Goal: Use online tool/utility: Utilize a website feature to perform a specific function

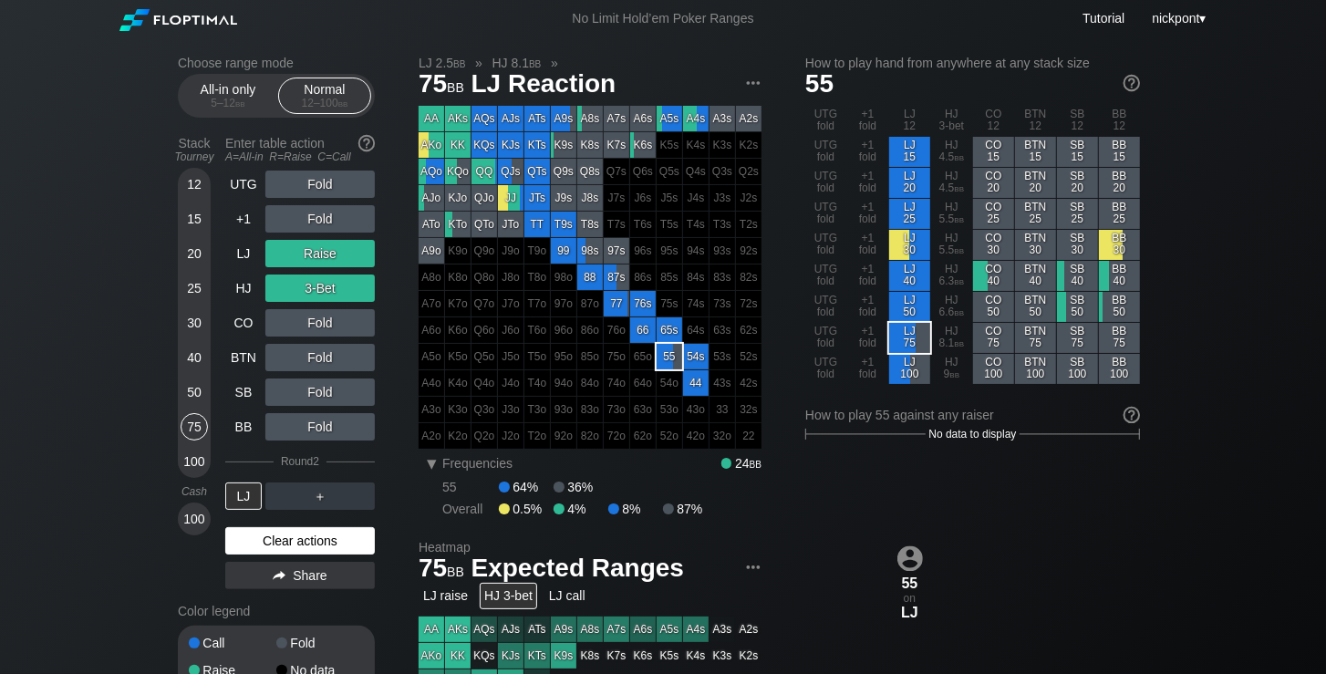
click at [303, 546] on div "Clear actions" at bounding box center [300, 540] width 150 height 27
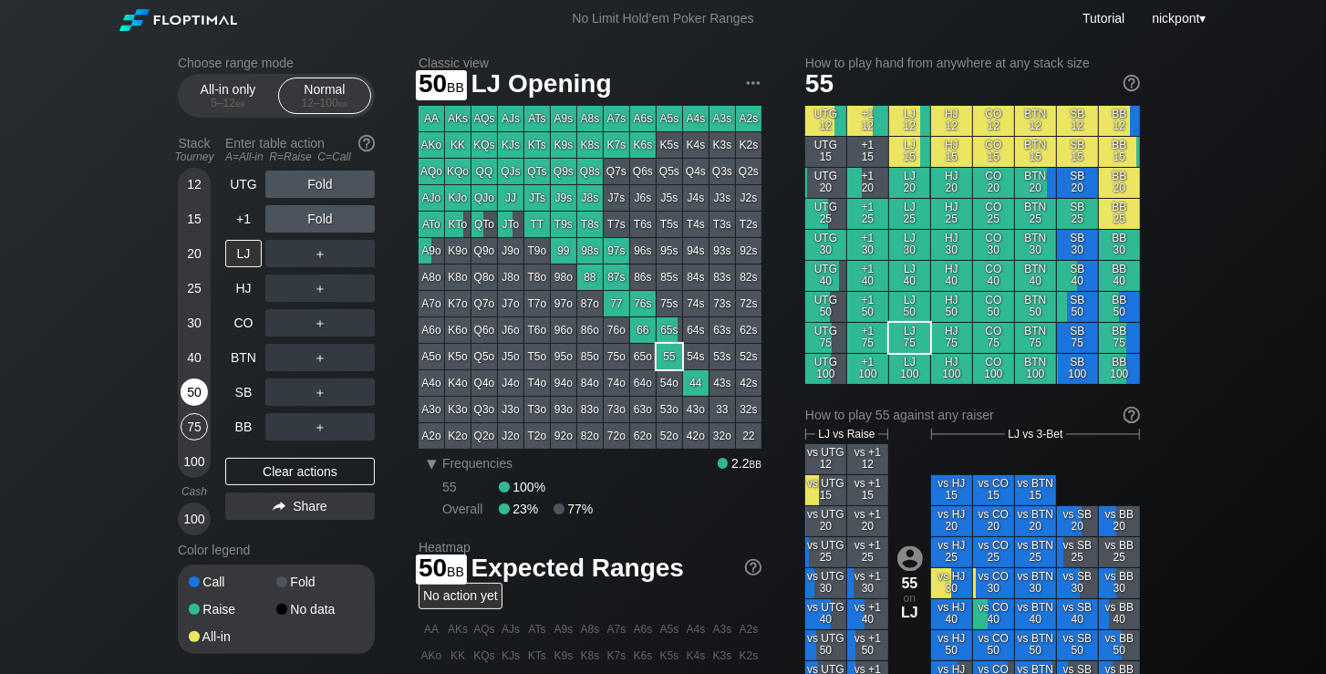
click at [198, 391] on div "50" at bounding box center [194, 392] width 27 height 27
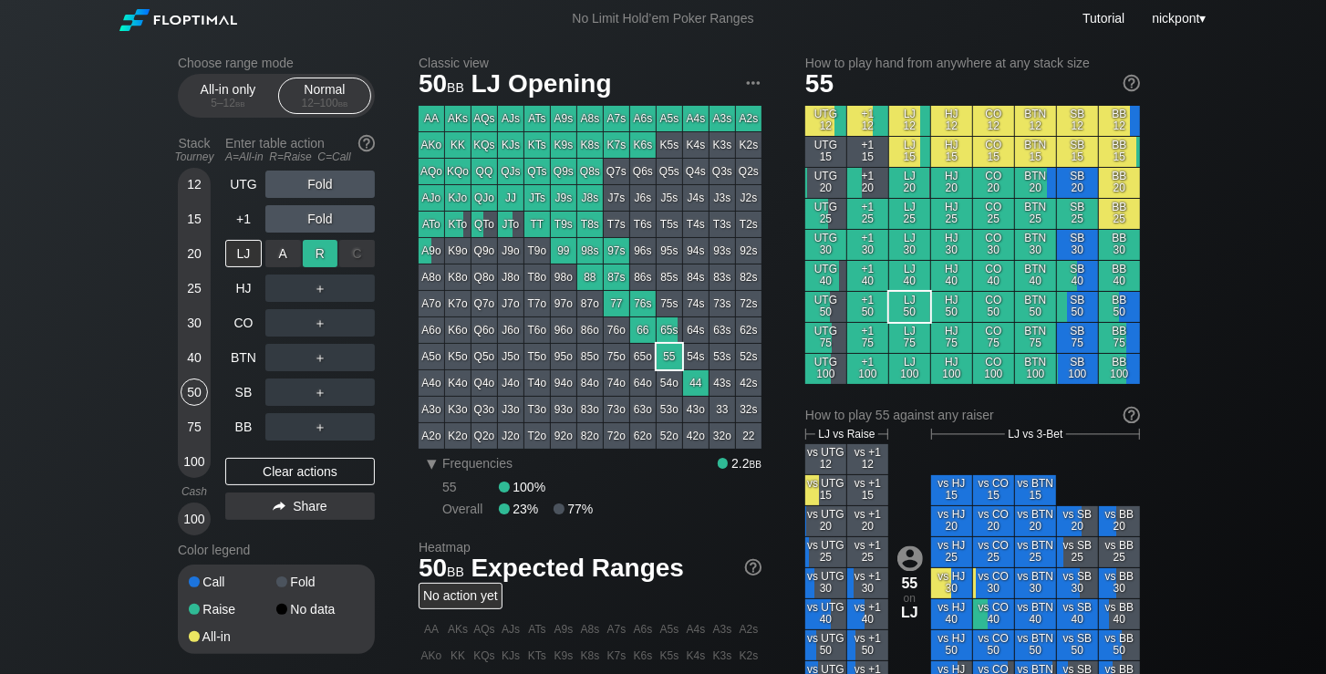
click at [324, 260] on div "R ✕" at bounding box center [321, 253] width 36 height 27
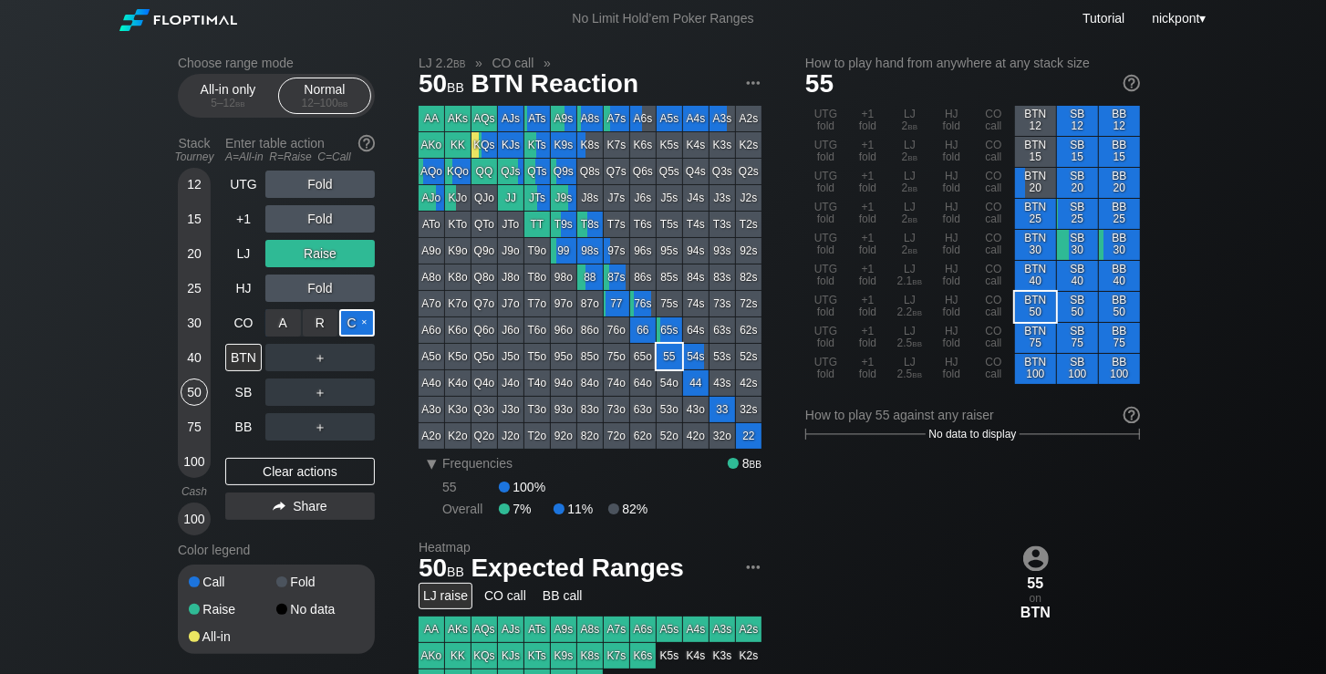
click at [356, 331] on div "C ✕" at bounding box center [357, 322] width 36 height 27
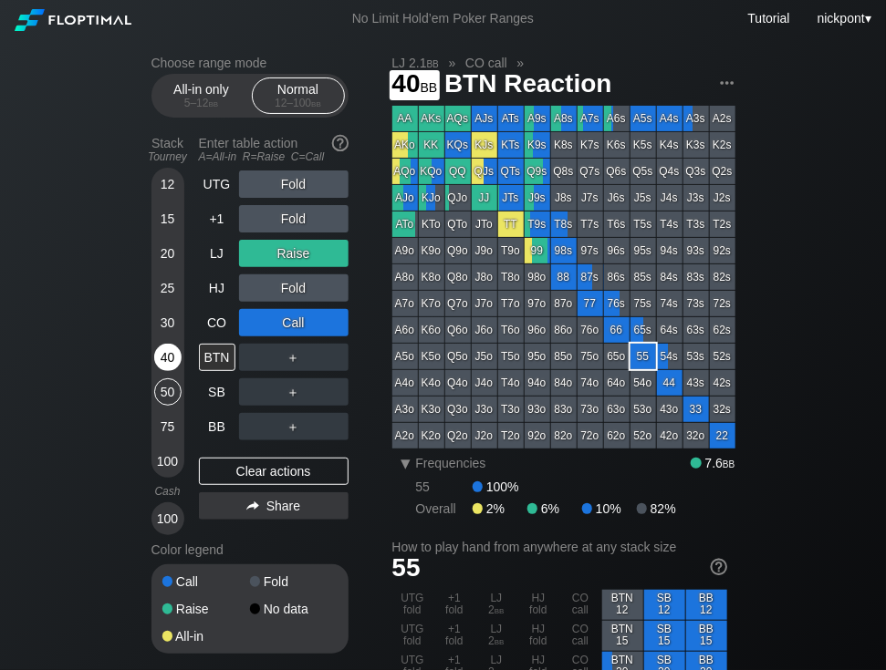
click at [167, 358] on div "40" at bounding box center [167, 357] width 27 height 27
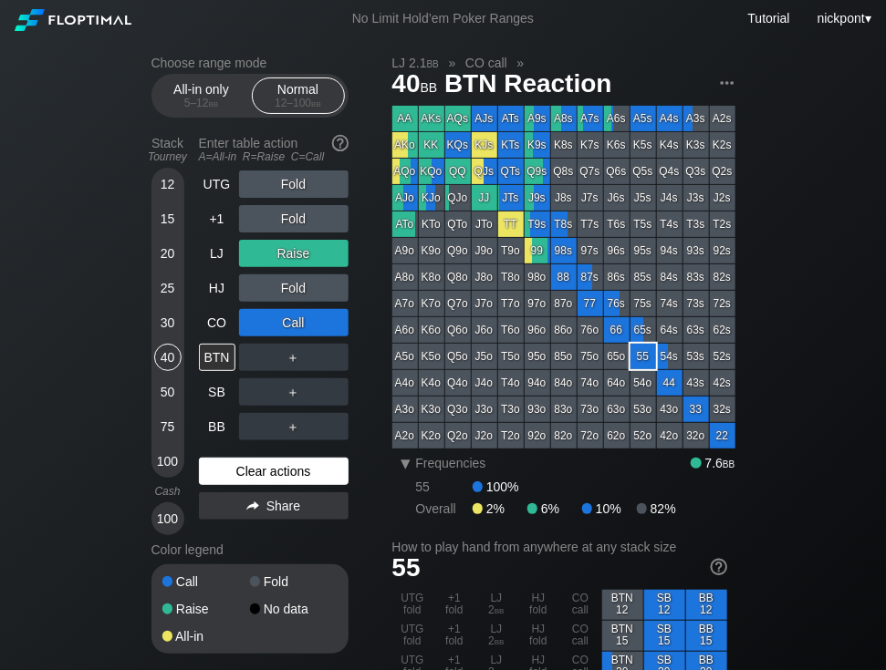
click at [294, 464] on div "Clear actions" at bounding box center [274, 471] width 150 height 27
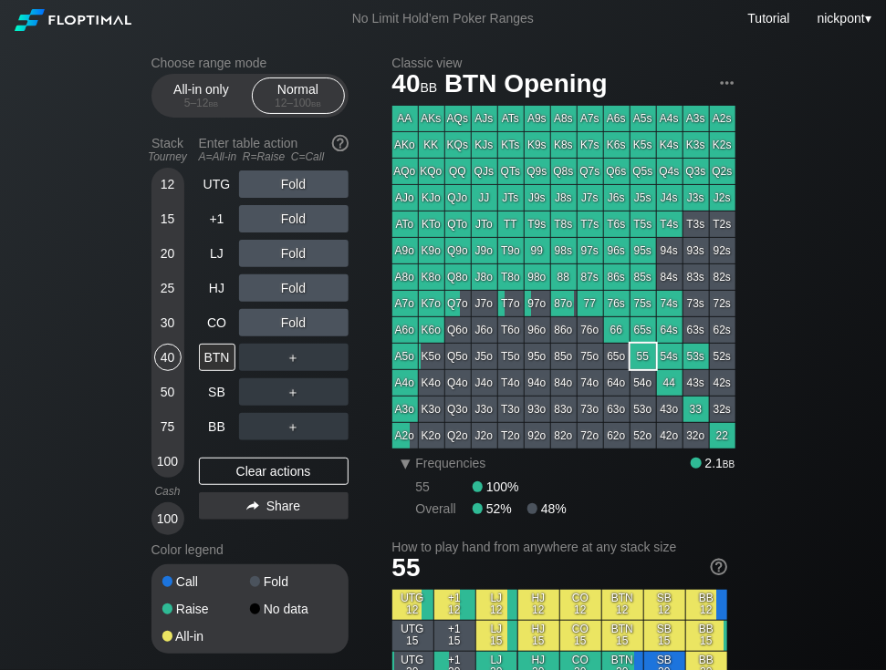
click at [542, 175] on div "Q9s" at bounding box center [537, 172] width 26 height 26
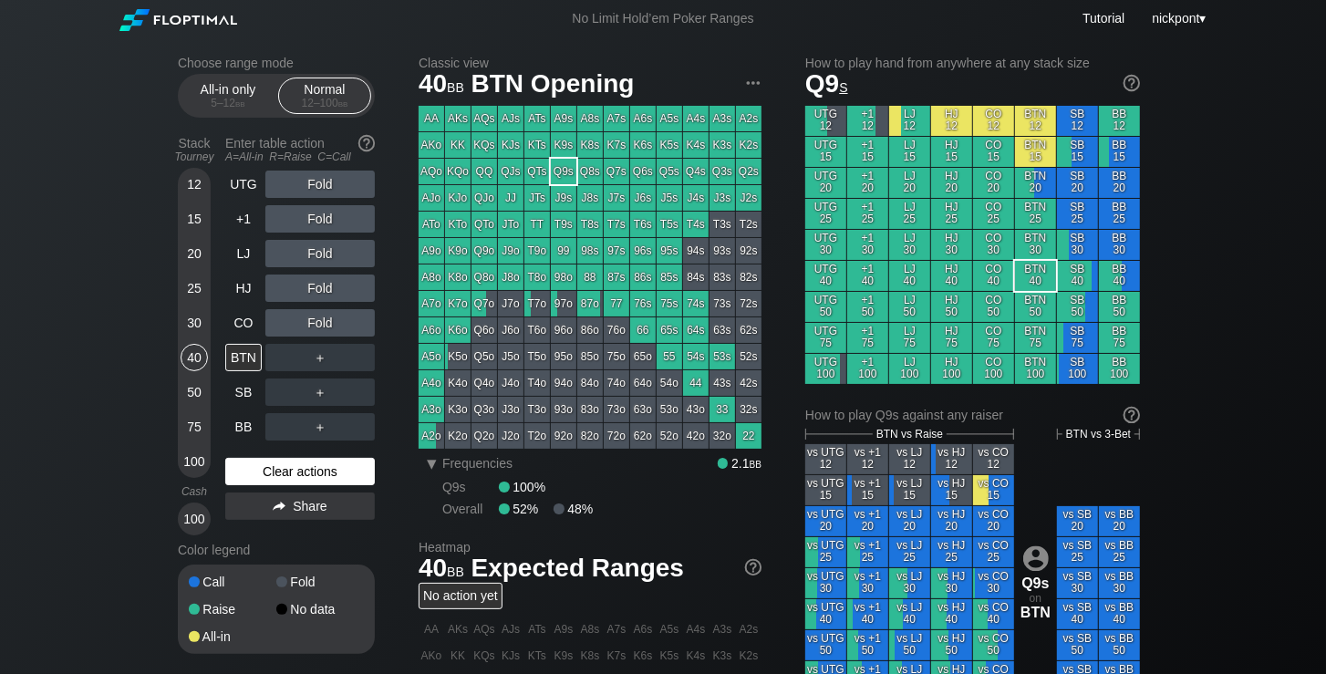
click at [343, 472] on div "Clear actions" at bounding box center [300, 471] width 150 height 27
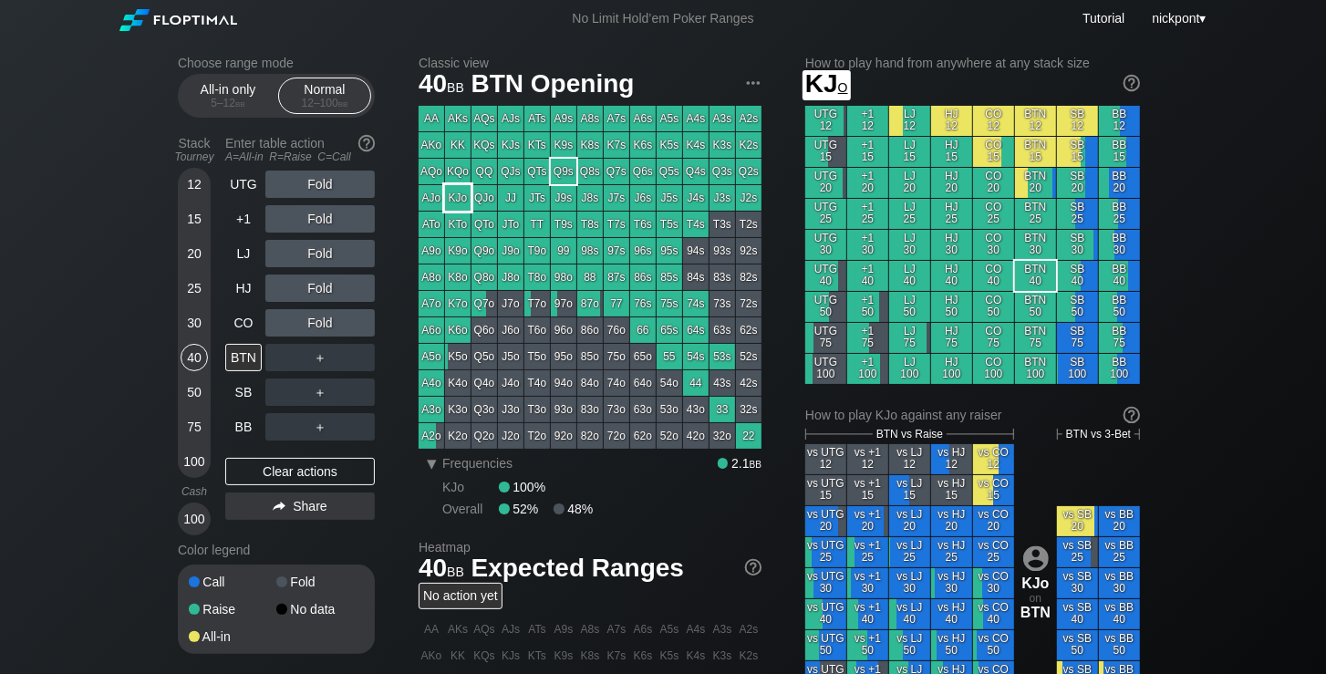
click at [464, 194] on div "KJo" at bounding box center [458, 198] width 26 height 26
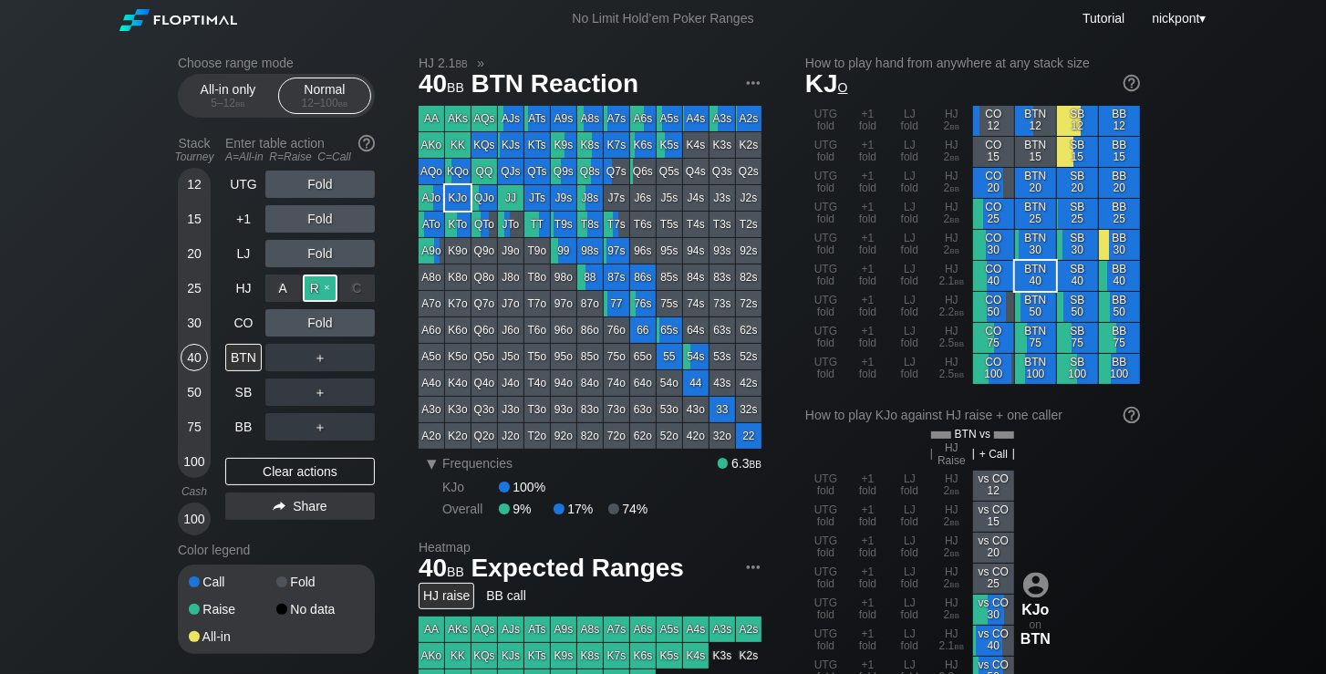
click at [311, 286] on div "R ✕" at bounding box center [321, 288] width 36 height 27
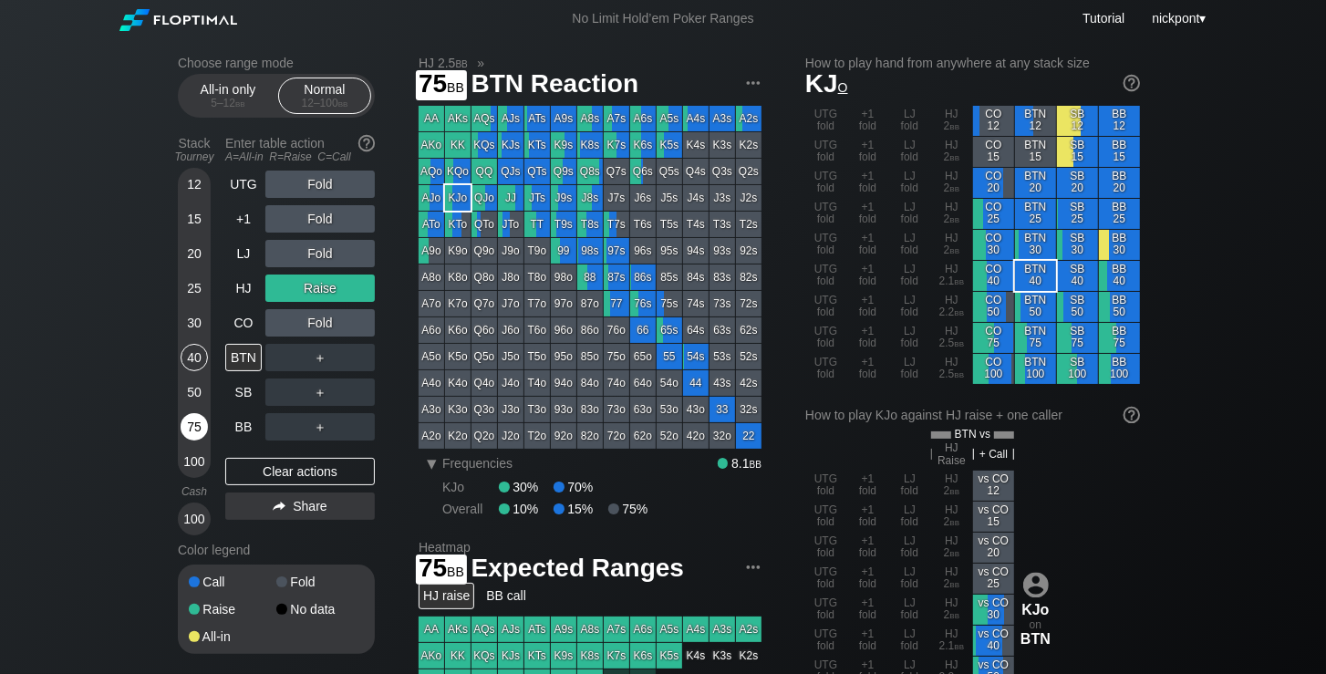
click at [189, 428] on div "75" at bounding box center [194, 426] width 27 height 27
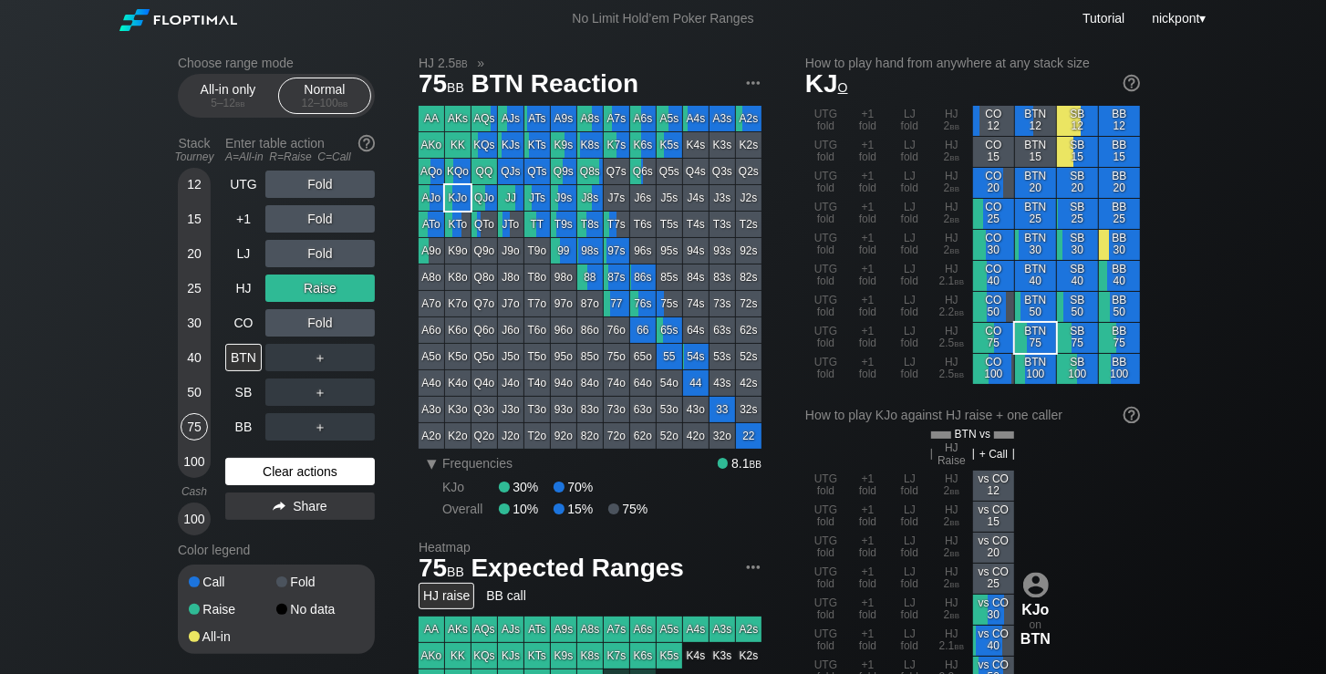
click at [292, 465] on div "Clear actions" at bounding box center [300, 471] width 150 height 27
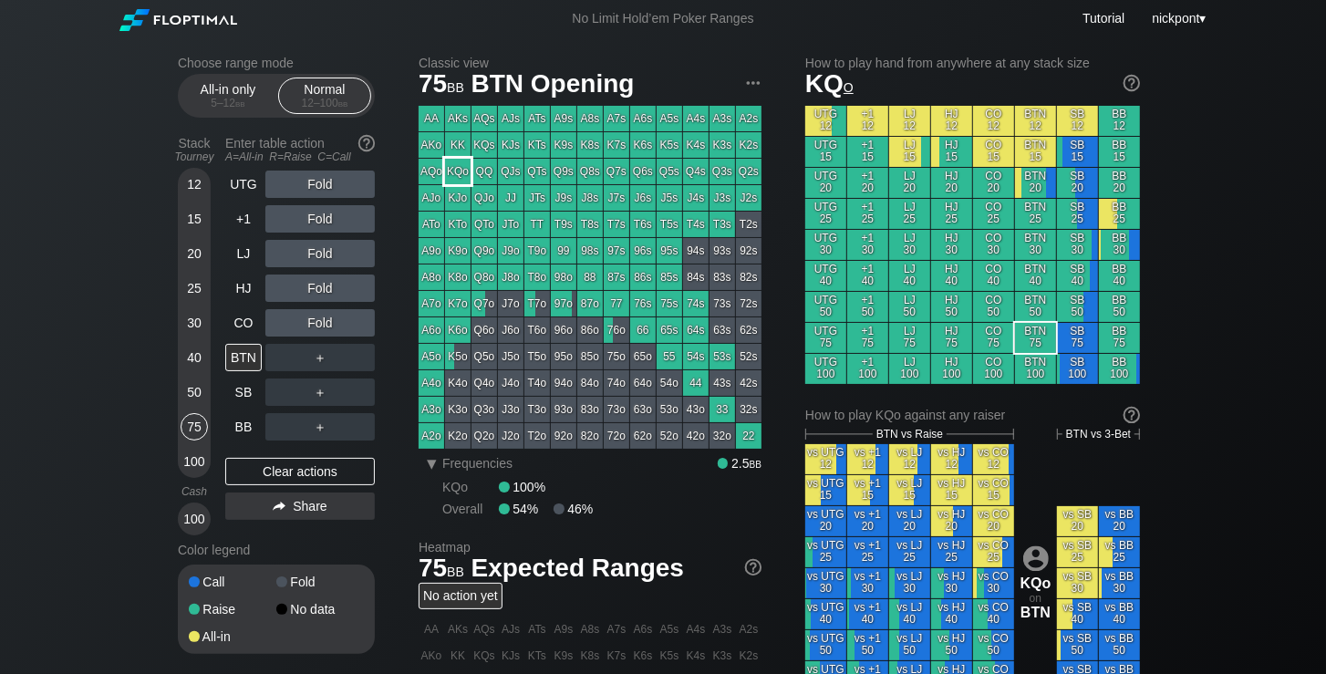
click at [463, 173] on div "KQo" at bounding box center [458, 172] width 26 height 26
click at [321, 259] on div "R ✕" at bounding box center [321, 253] width 36 height 27
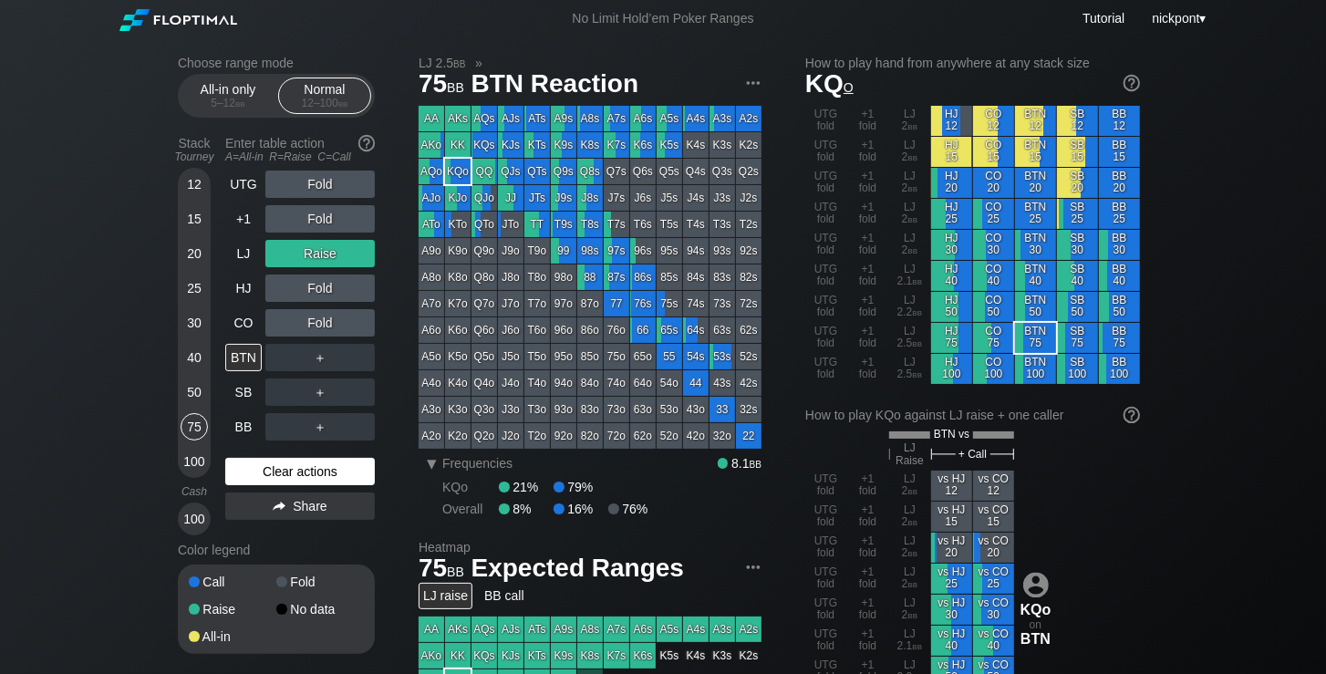
click at [317, 470] on div "Clear actions" at bounding box center [300, 471] width 150 height 27
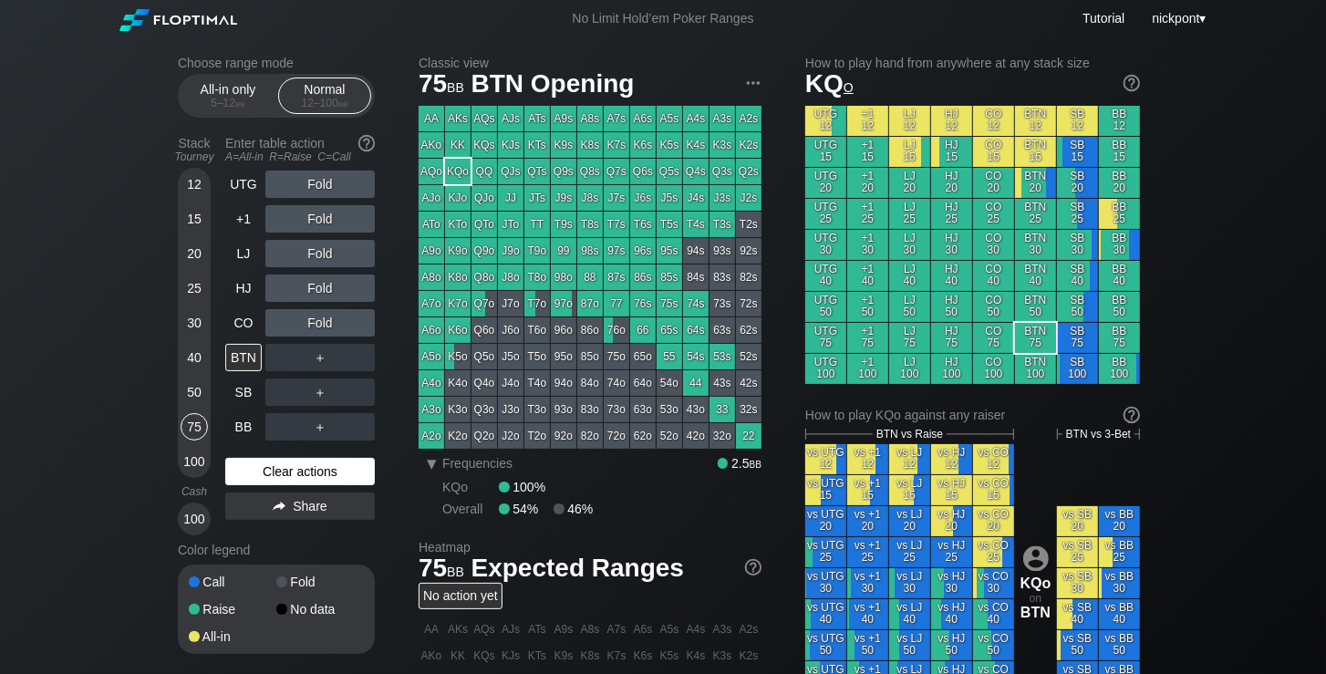
click at [331, 471] on div "Clear actions" at bounding box center [300, 471] width 150 height 27
click at [332, 467] on div "Clear actions" at bounding box center [300, 471] width 150 height 27
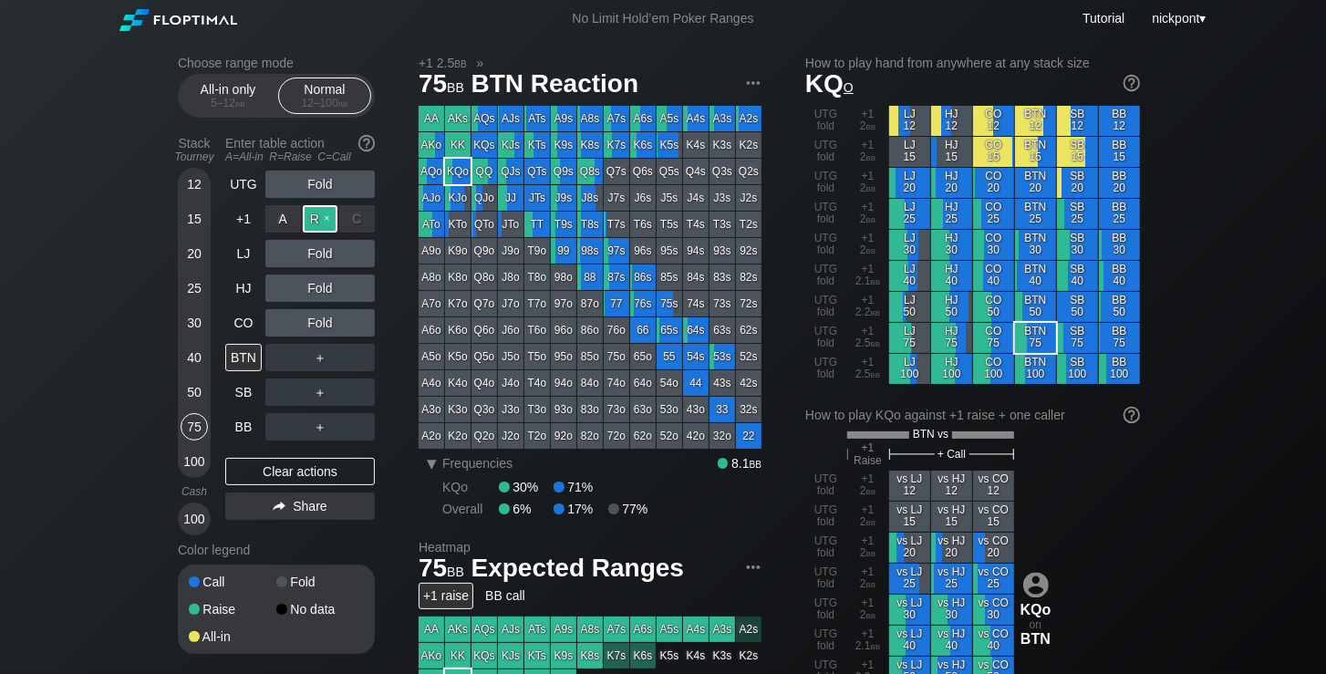
click at [327, 217] on div "R ✕" at bounding box center [321, 218] width 36 height 27
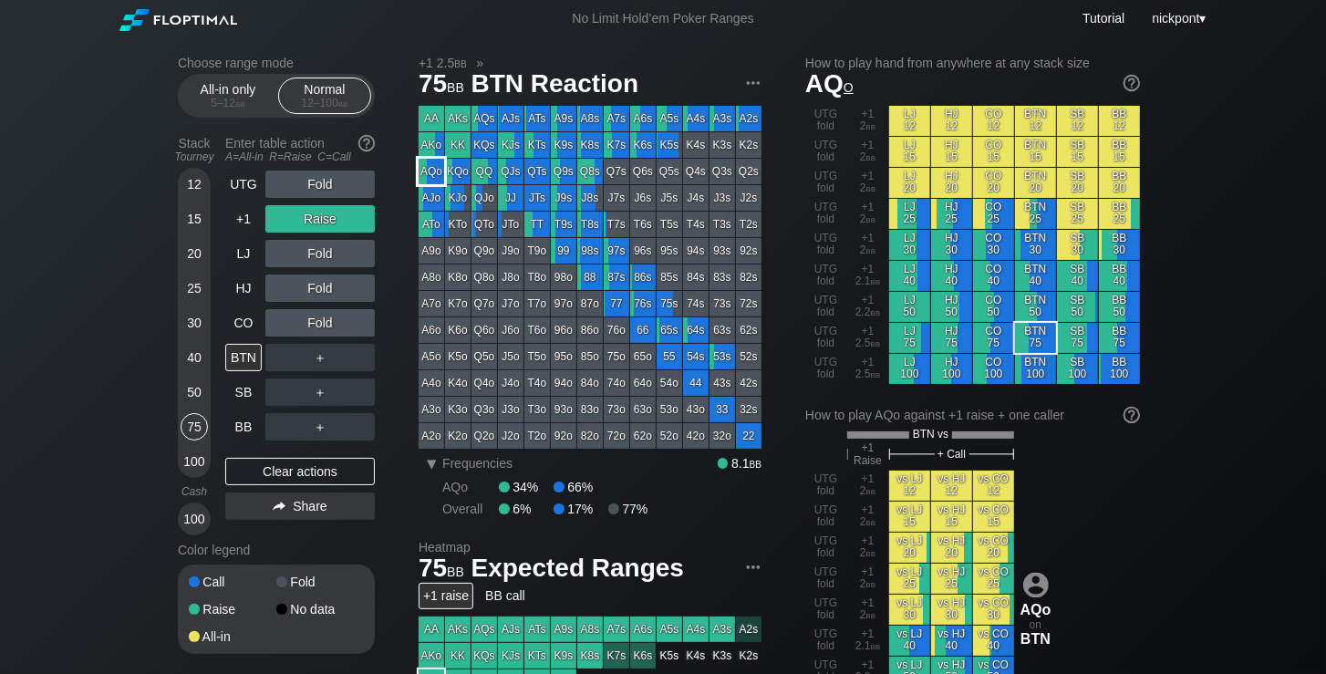
click at [426, 175] on div "AQo" at bounding box center [432, 172] width 26 height 26
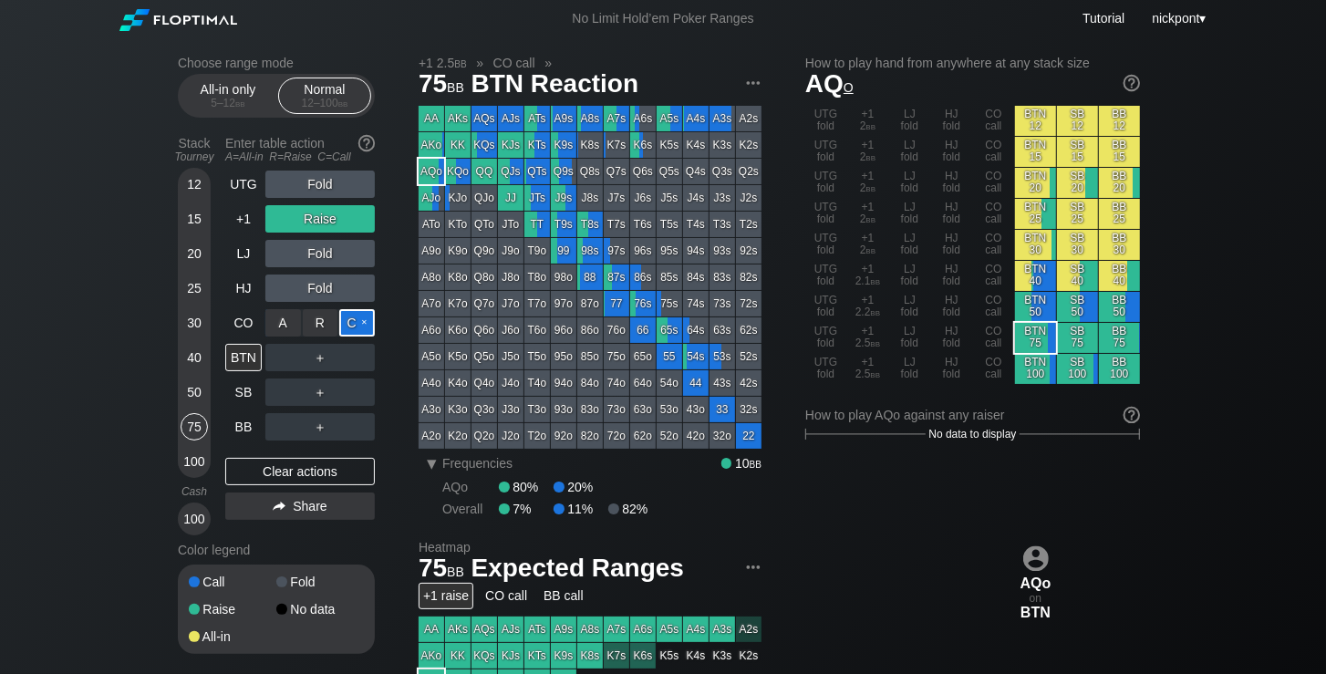
click at [355, 324] on div "C ✕" at bounding box center [357, 322] width 36 height 27
click at [324, 363] on div "R ✕" at bounding box center [321, 357] width 36 height 27
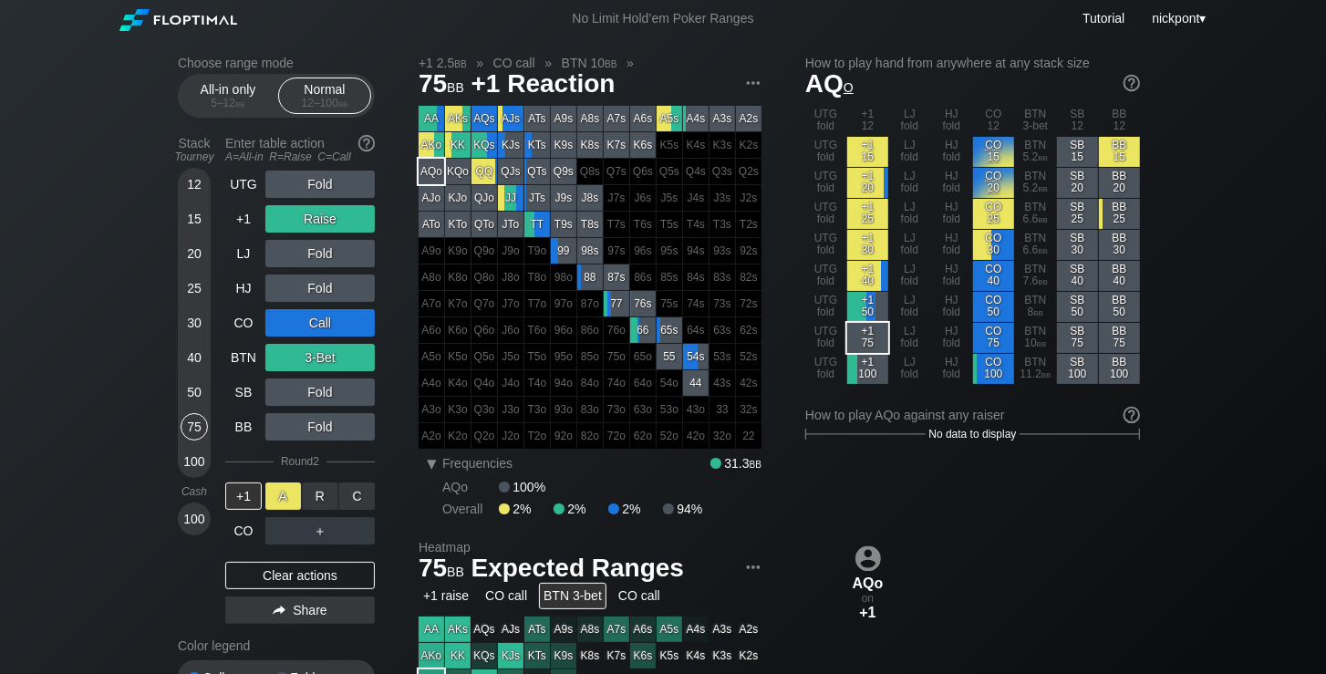
click at [290, 495] on div "A ✕" at bounding box center [283, 495] width 36 height 27
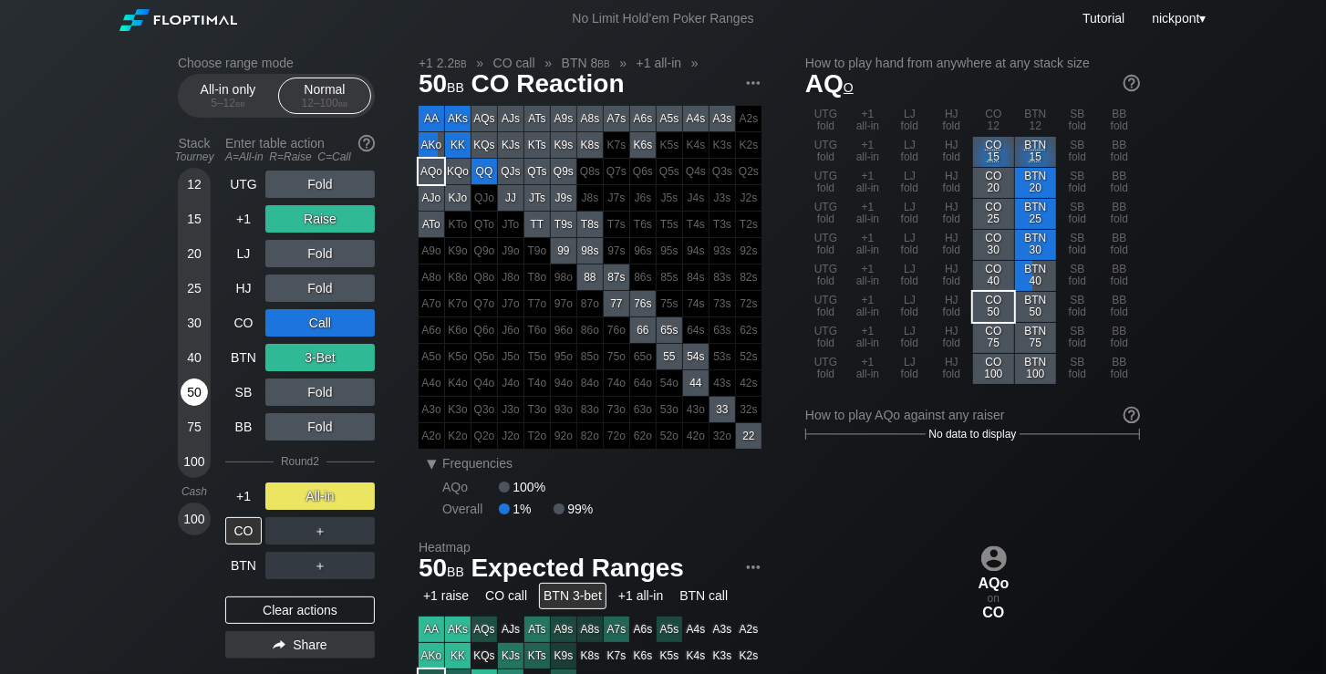
click at [193, 396] on div "50" at bounding box center [194, 392] width 27 height 27
click at [316, 616] on div "Clear actions" at bounding box center [300, 609] width 150 height 27
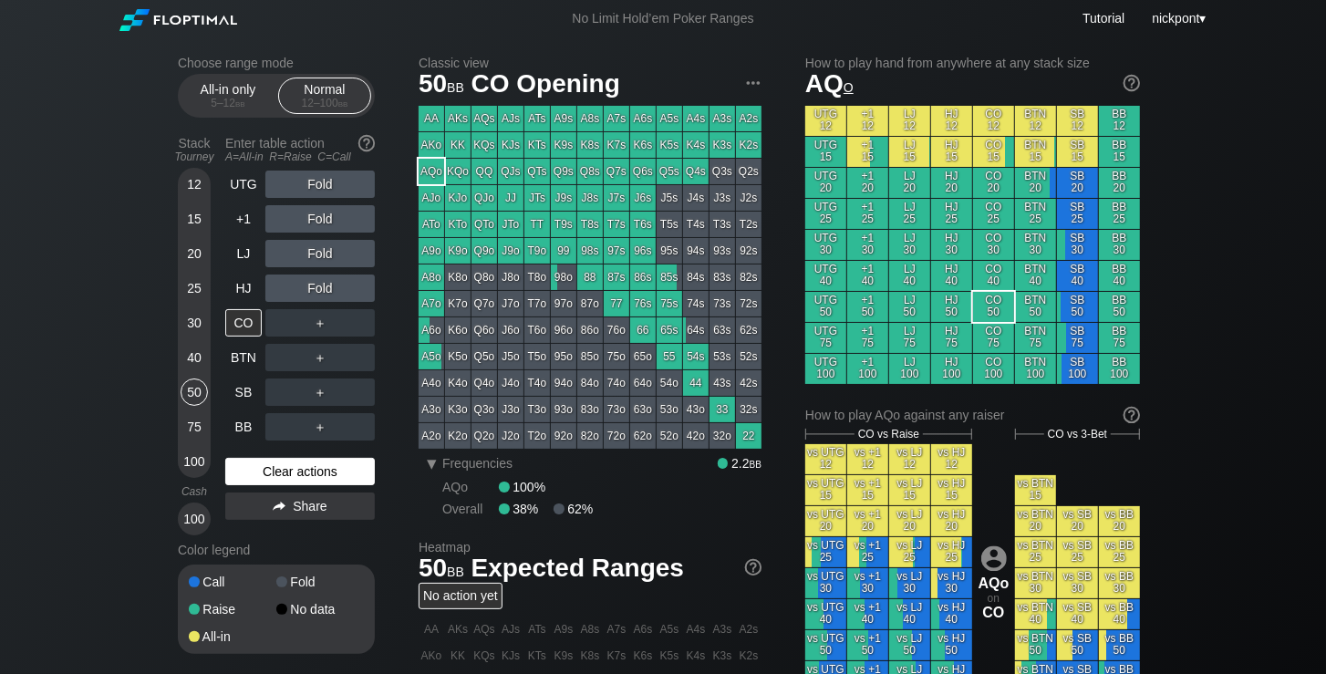
drag, startPoint x: 326, startPoint y: 469, endPoint x: 244, endPoint y: 469, distance: 82.1
click at [326, 469] on div "Clear actions" at bounding box center [300, 471] width 150 height 27
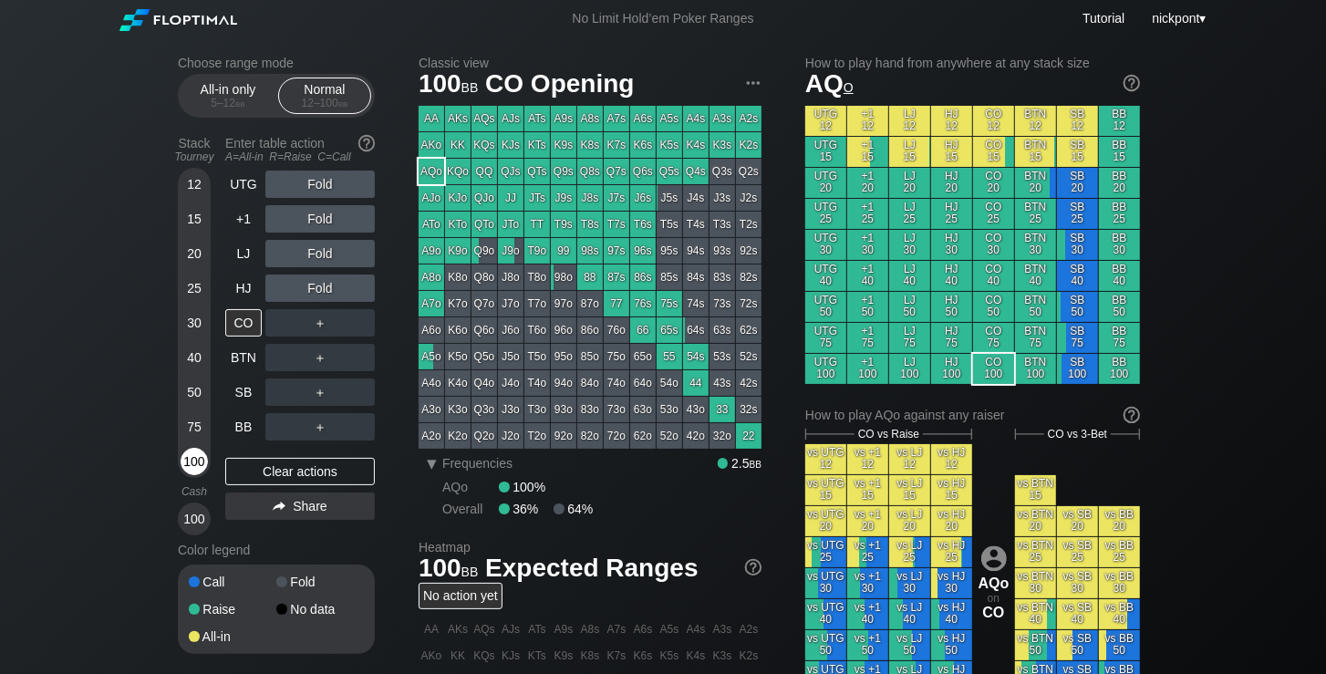
click at [192, 461] on div "100" at bounding box center [194, 461] width 27 height 27
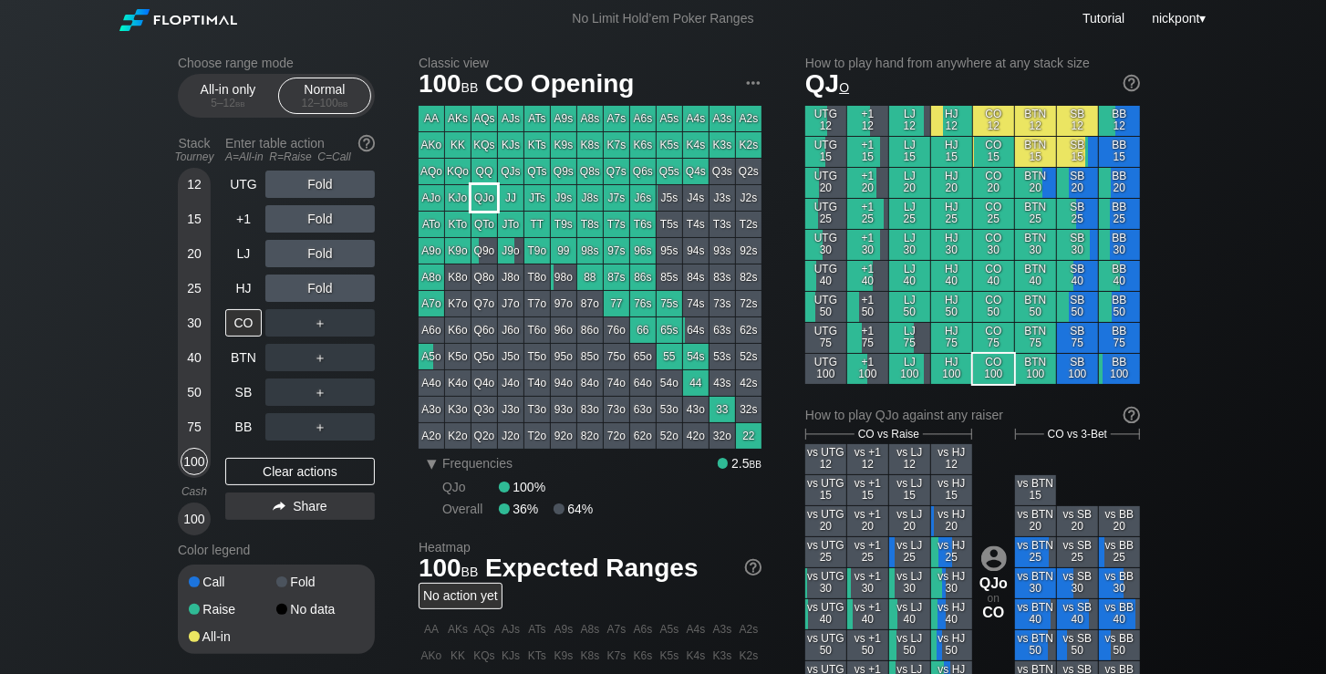
click at [485, 195] on div "QJo" at bounding box center [485, 198] width 26 height 26
click at [318, 255] on div "R ✕" at bounding box center [321, 253] width 36 height 27
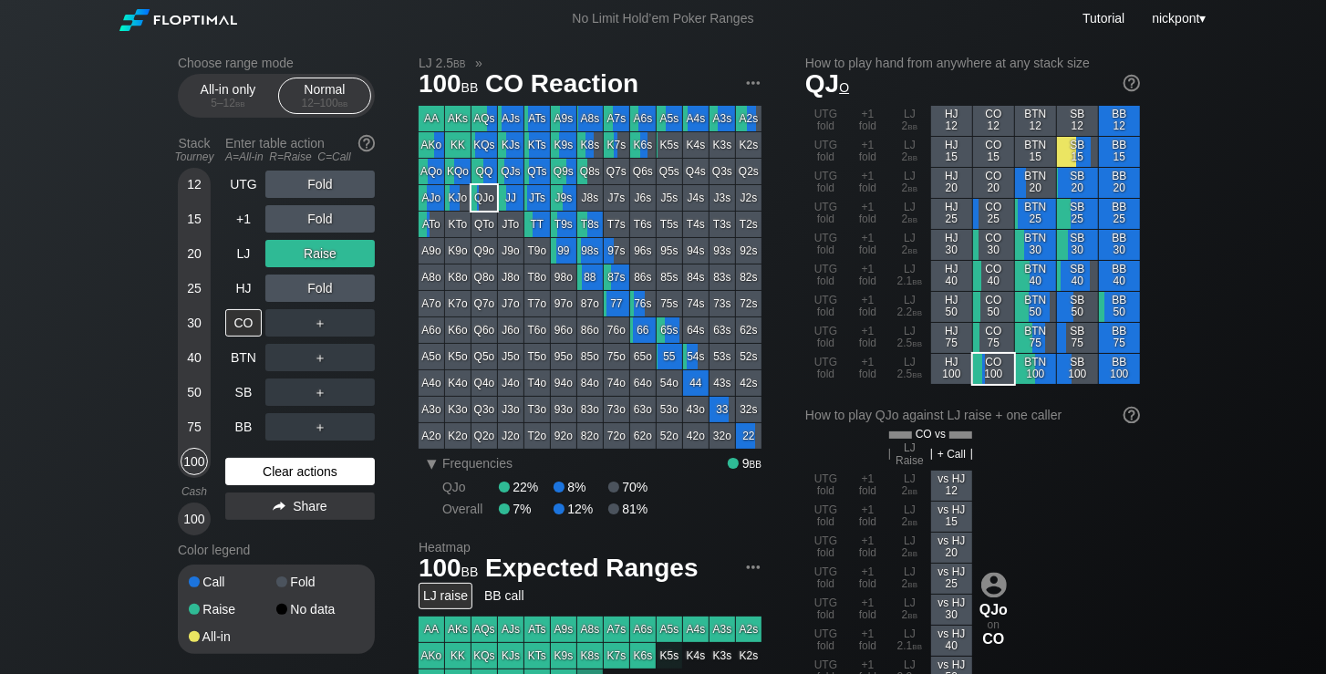
click at [282, 479] on div "Clear actions" at bounding box center [300, 471] width 150 height 27
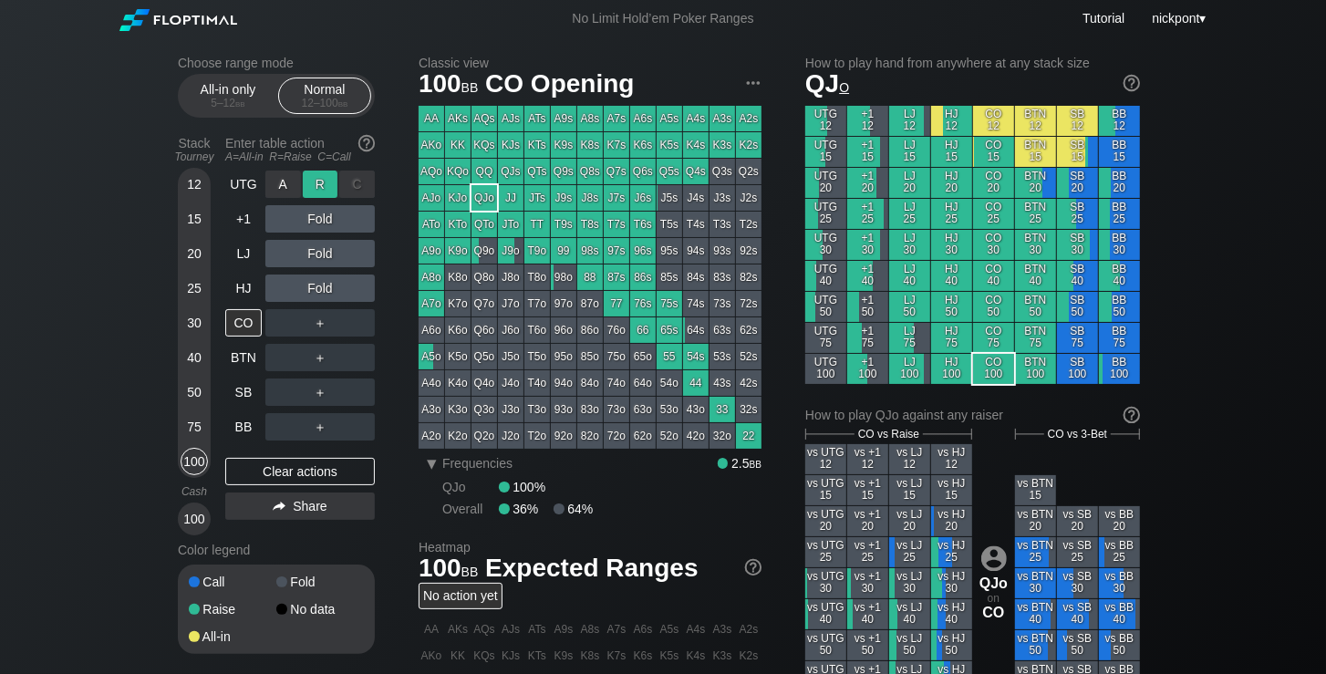
click at [332, 184] on div "R ✕" at bounding box center [321, 184] width 36 height 27
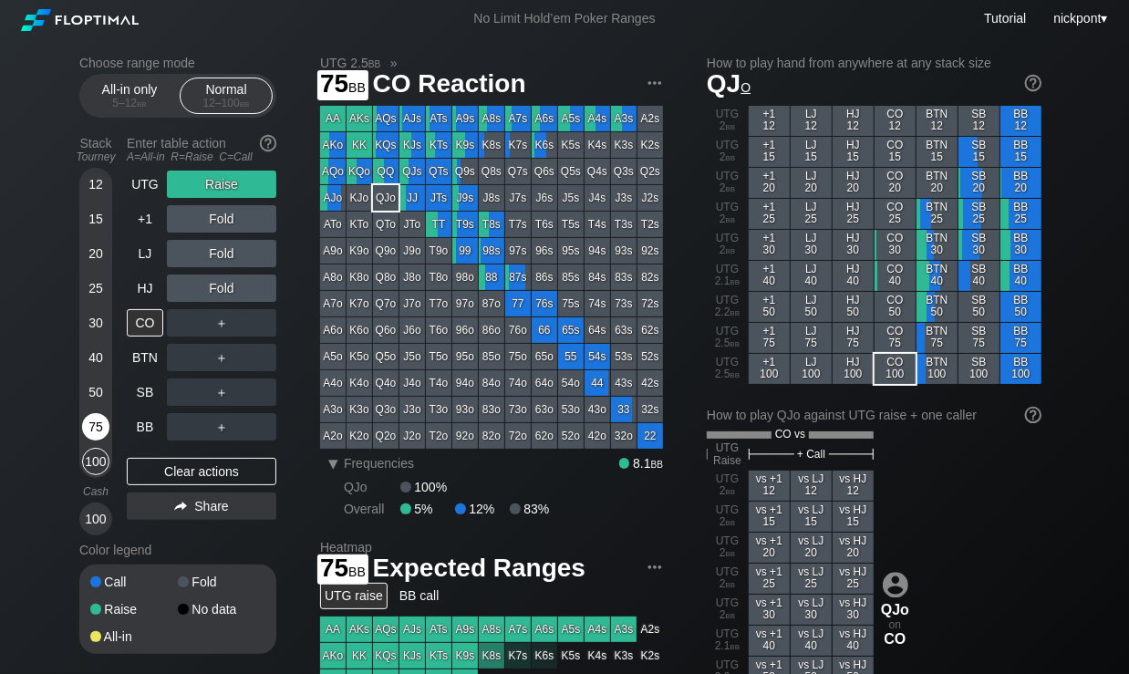
click at [99, 426] on div "75" at bounding box center [95, 426] width 27 height 27
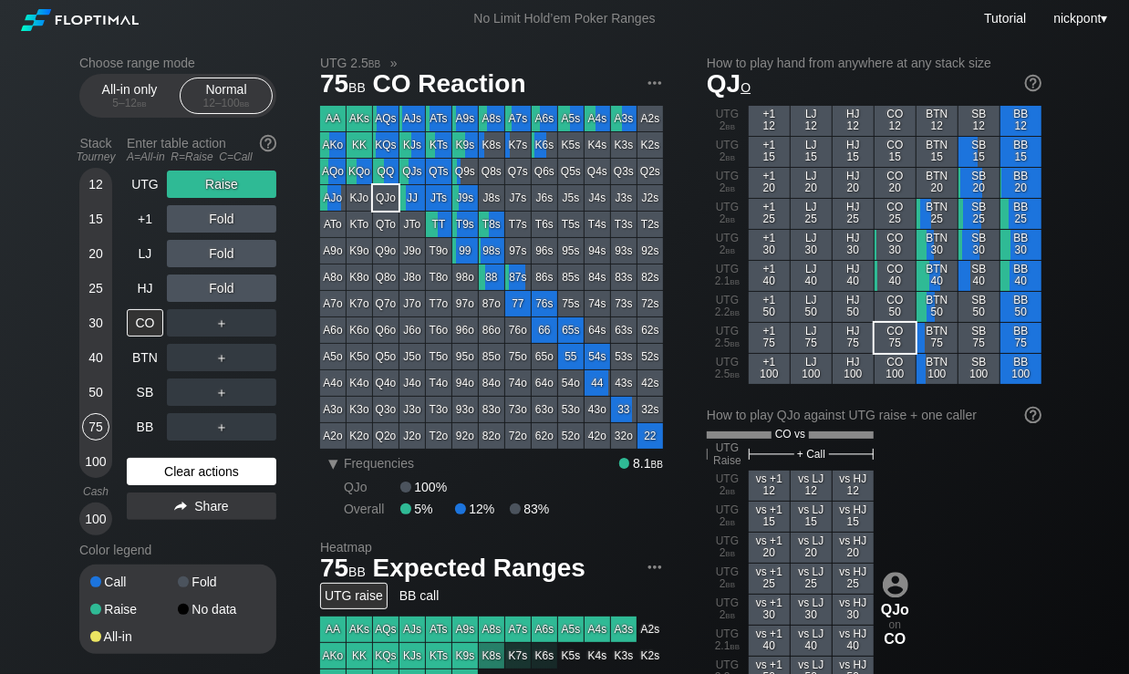
click at [161, 465] on div "Clear actions" at bounding box center [202, 471] width 150 height 27
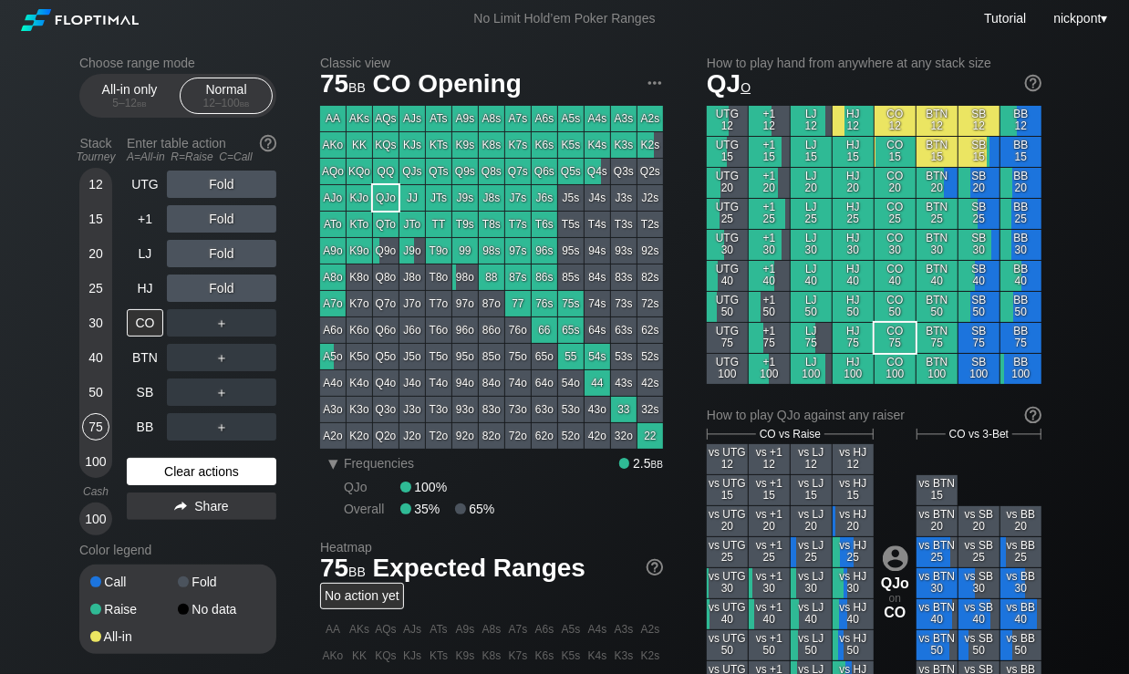
click at [177, 466] on div "Clear actions" at bounding box center [202, 471] width 150 height 27
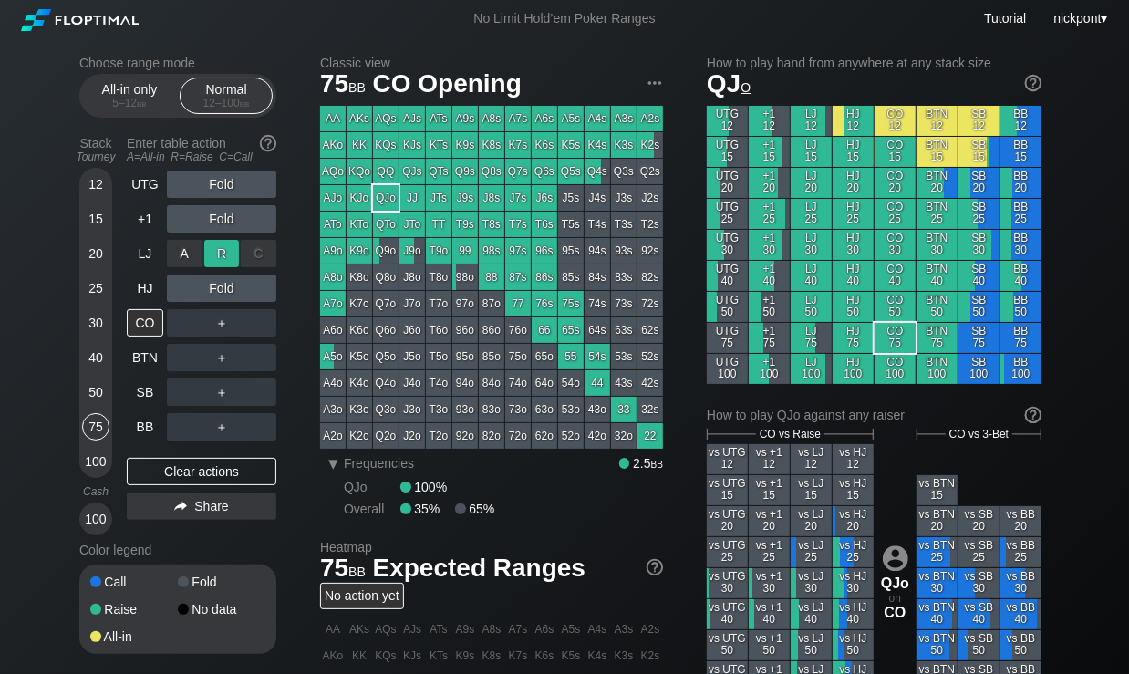
click at [230, 254] on div "R ✕" at bounding box center [222, 253] width 36 height 27
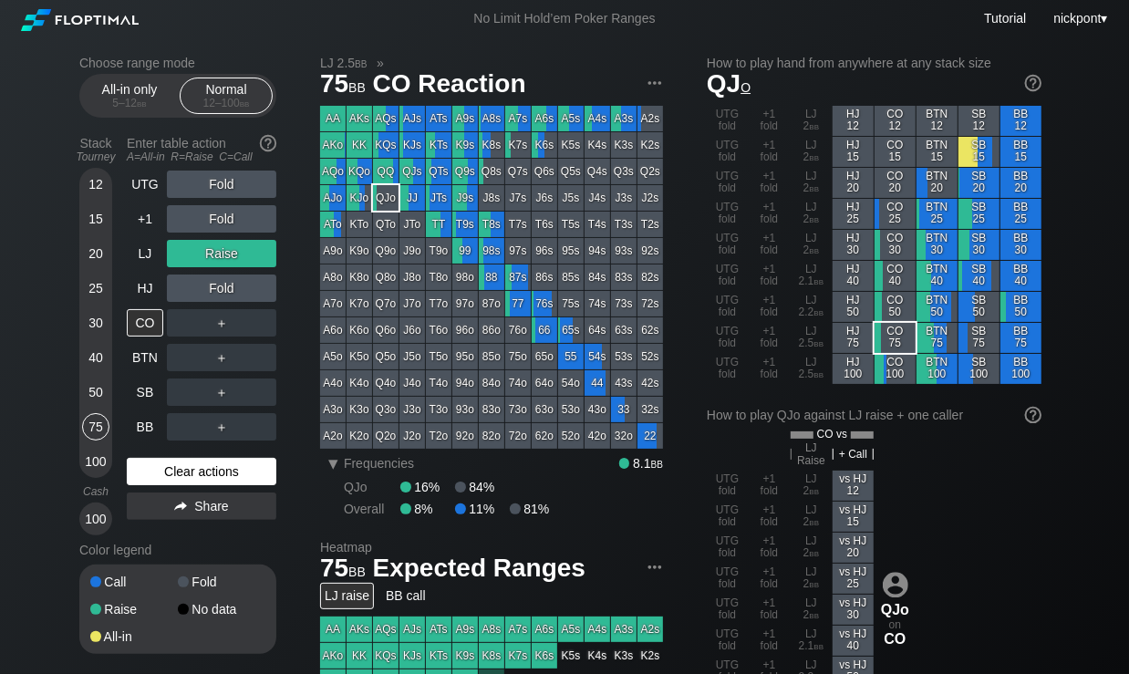
click at [210, 472] on div "Clear actions" at bounding box center [202, 471] width 150 height 27
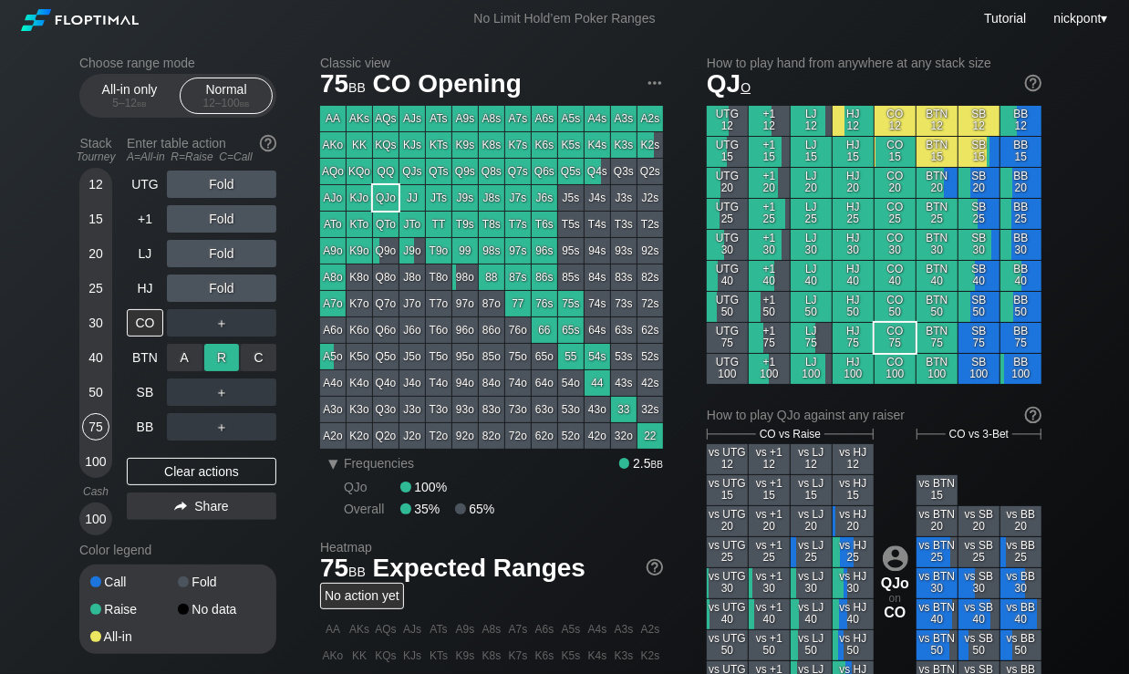
click at [218, 354] on div "R ✕" at bounding box center [222, 357] width 36 height 27
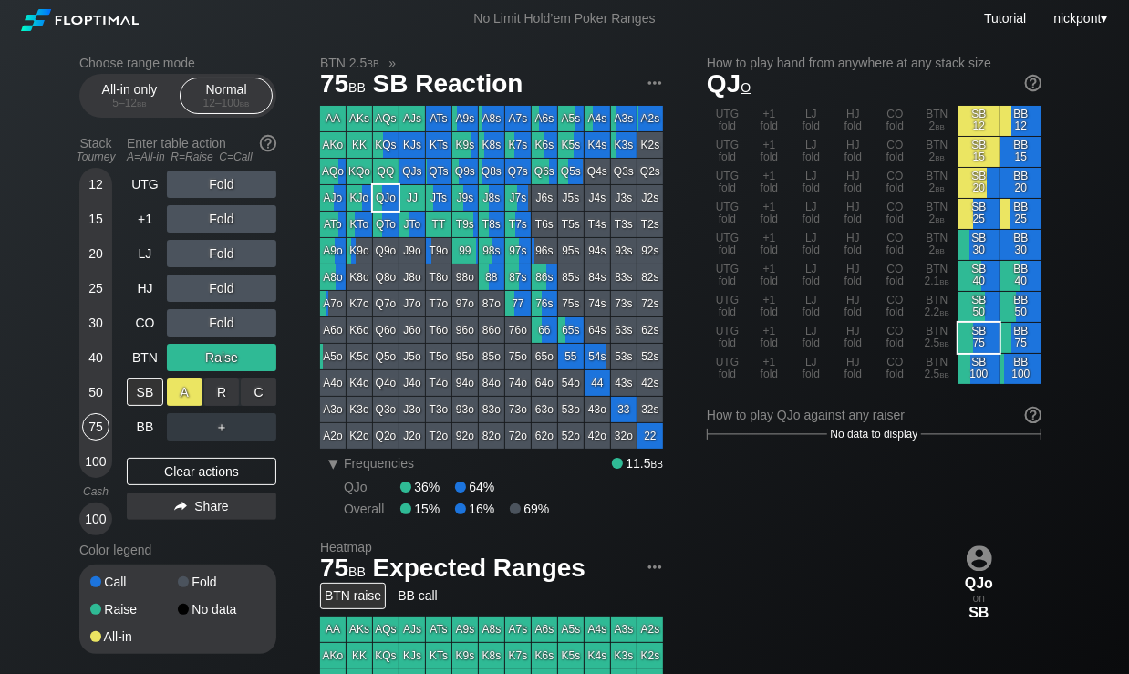
click at [192, 395] on div "A ✕" at bounding box center [185, 392] width 36 height 27
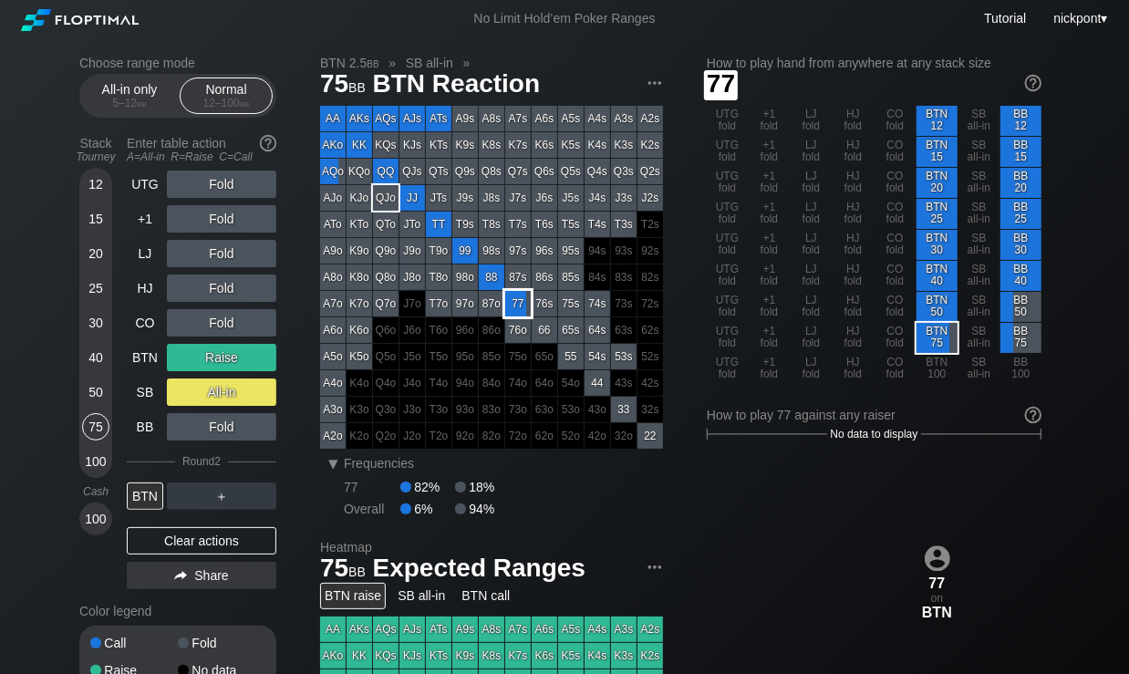
click at [530, 305] on div "77" at bounding box center [518, 304] width 26 height 26
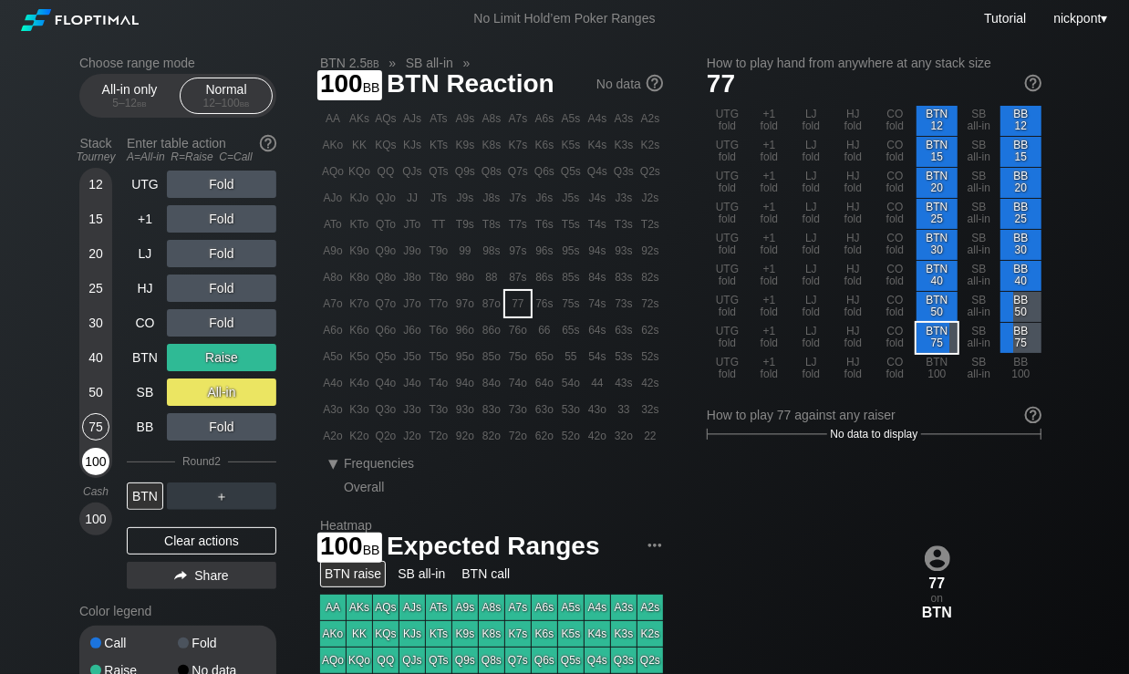
click at [95, 461] on div "100" at bounding box center [95, 461] width 27 height 27
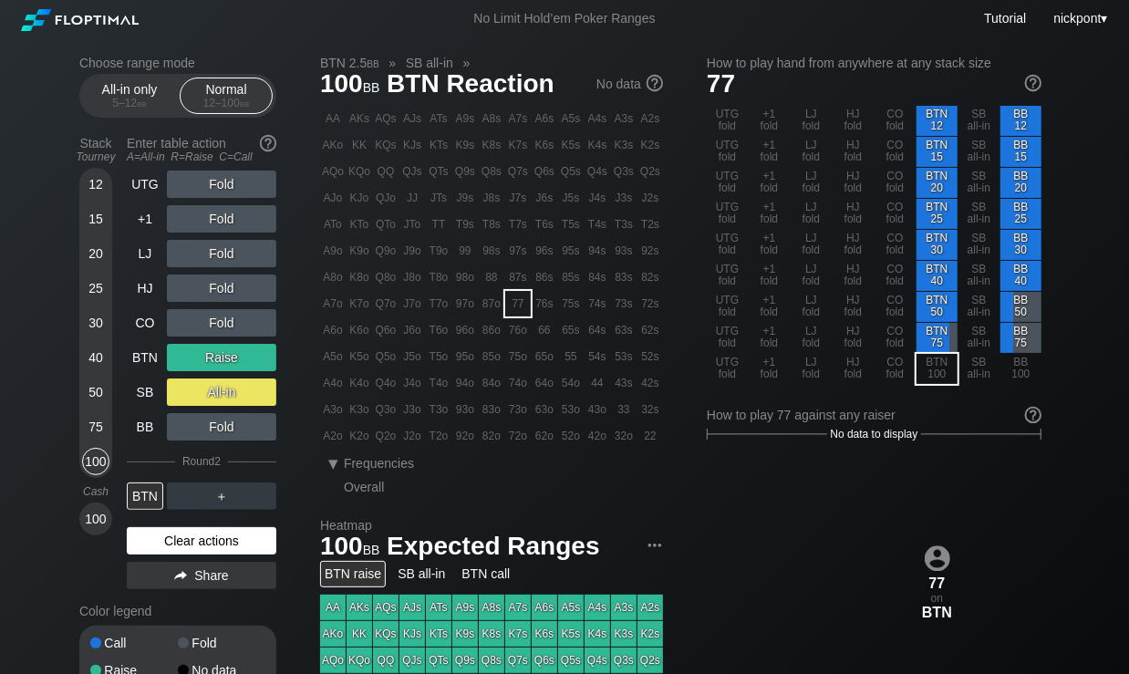
click at [209, 543] on div "Clear actions" at bounding box center [202, 540] width 150 height 27
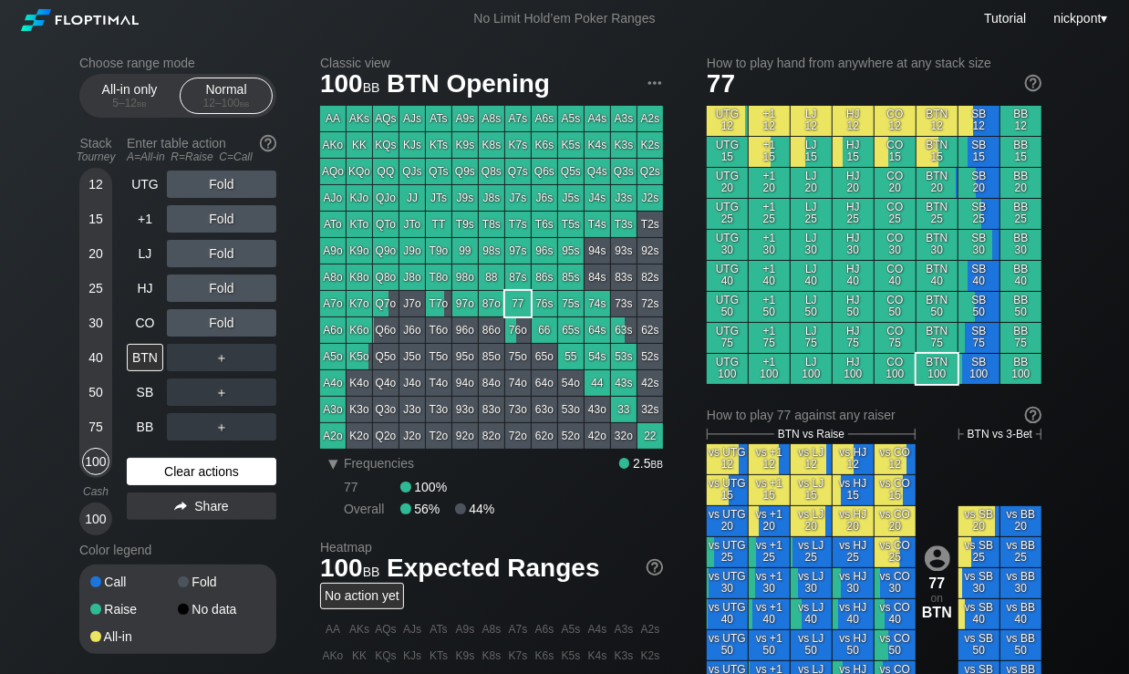
click at [212, 473] on div "Clear actions" at bounding box center [202, 471] width 150 height 27
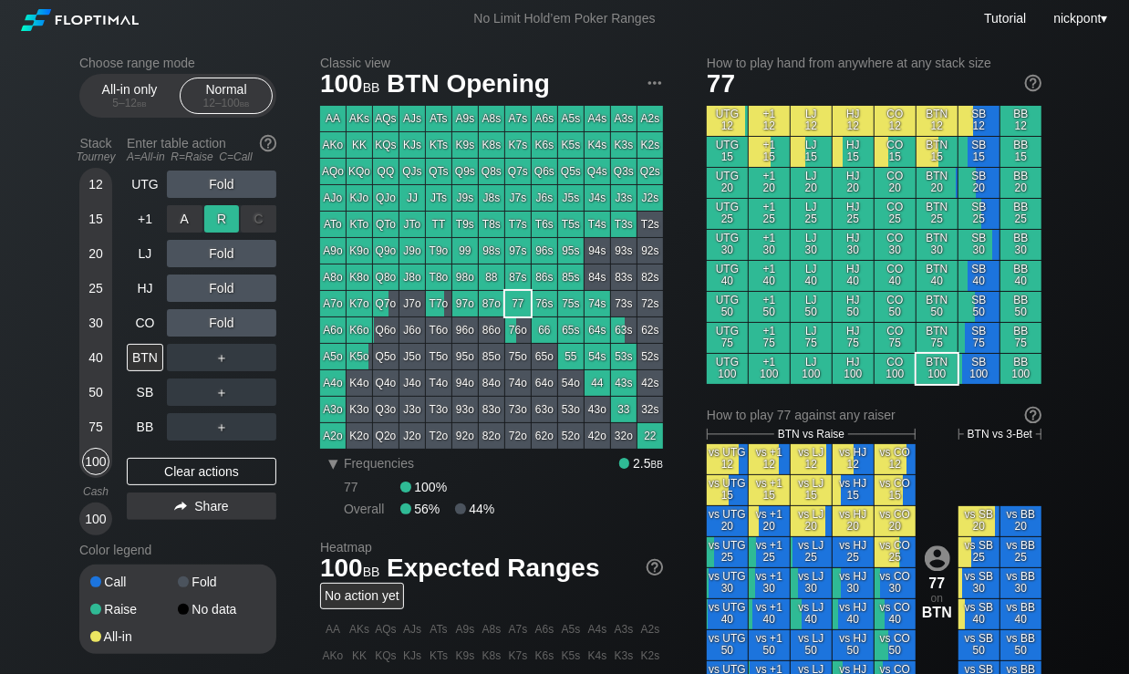
click at [232, 223] on div "R ✕" at bounding box center [222, 218] width 36 height 27
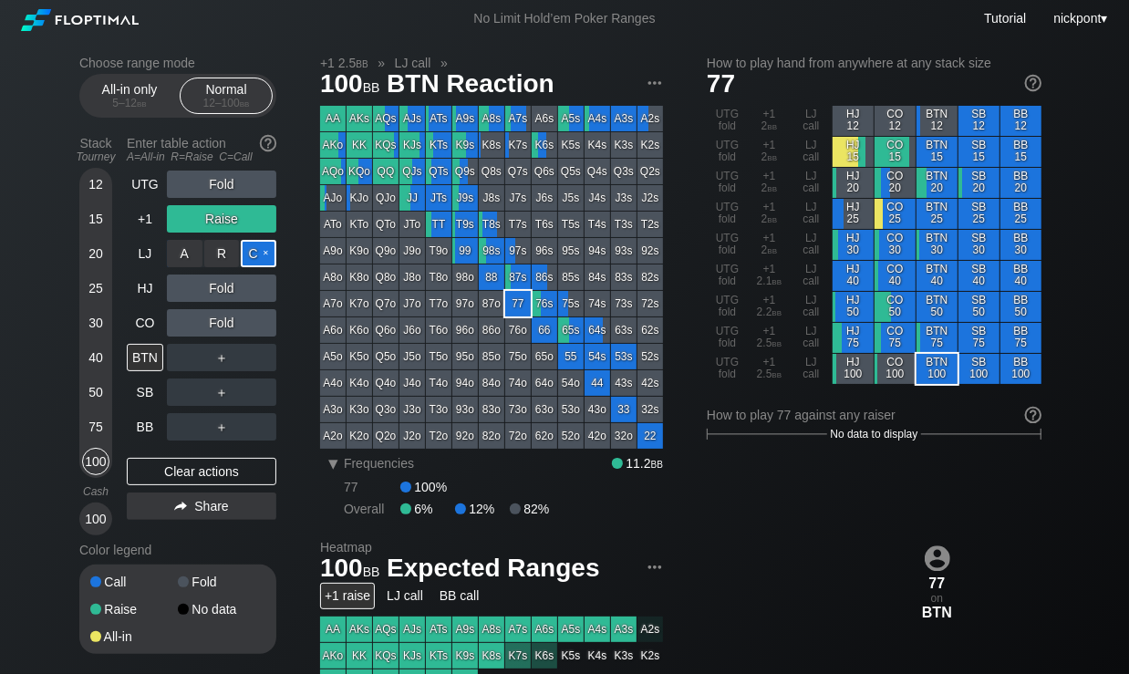
click at [252, 253] on div "C ✕" at bounding box center [259, 253] width 36 height 27
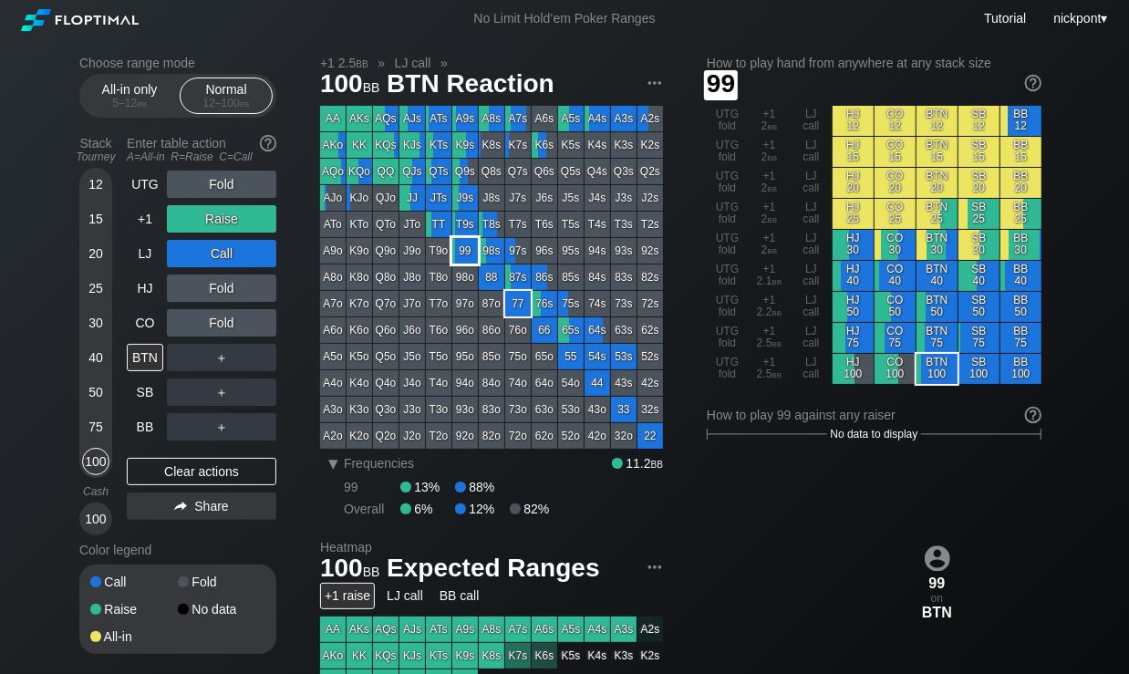
click at [468, 251] on div "99" at bounding box center [465, 251] width 26 height 26
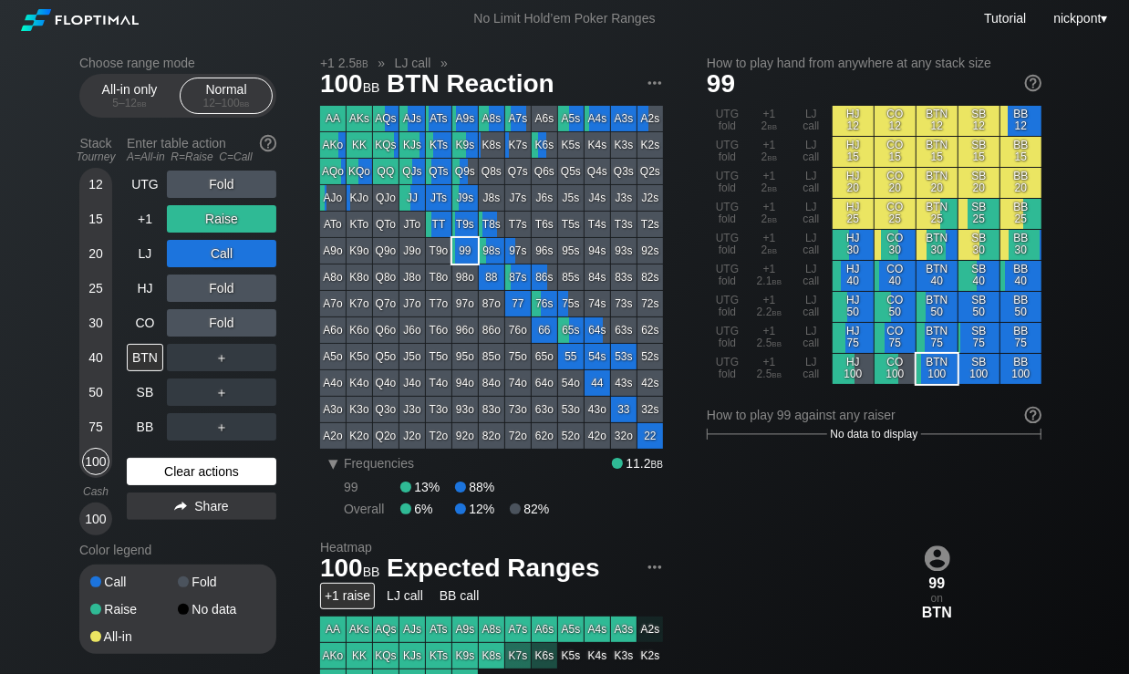
click at [247, 475] on div "Clear actions" at bounding box center [202, 471] width 150 height 27
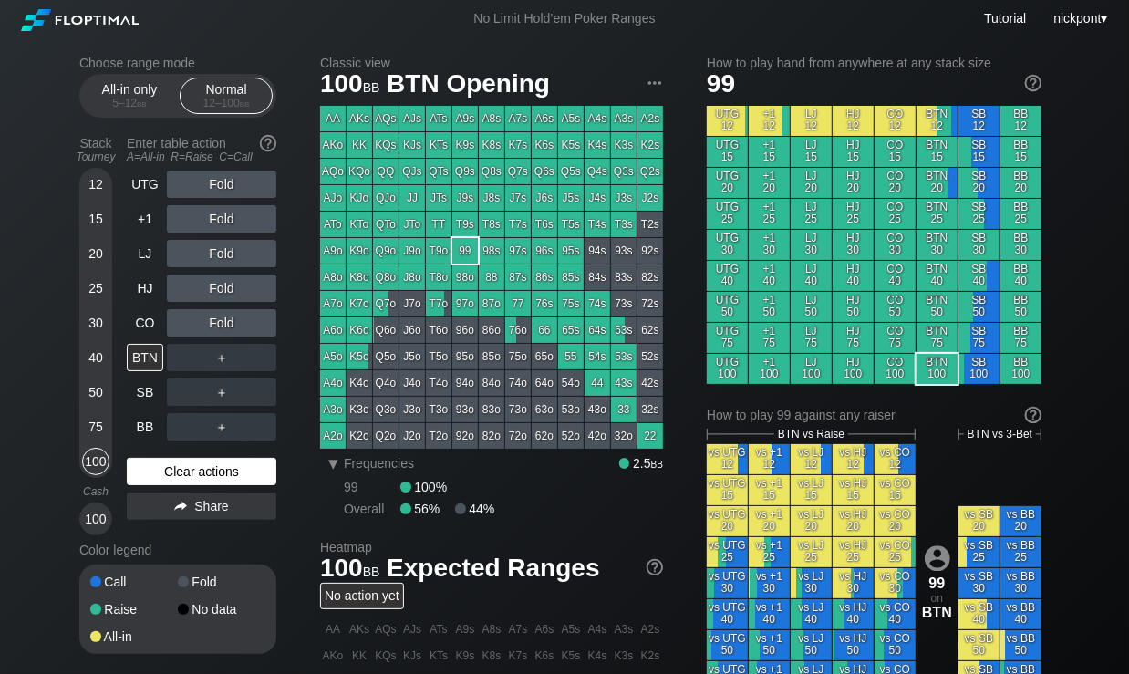
click at [247, 475] on div "Clear actions" at bounding box center [202, 471] width 150 height 27
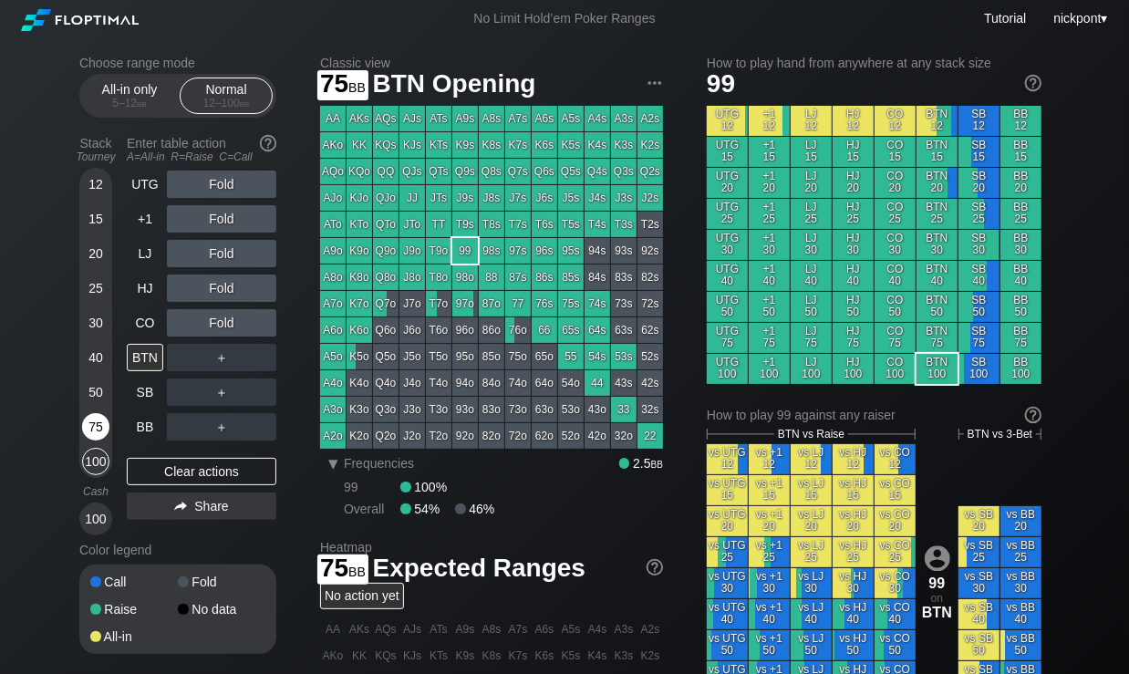
click at [91, 421] on div "75" at bounding box center [95, 426] width 27 height 27
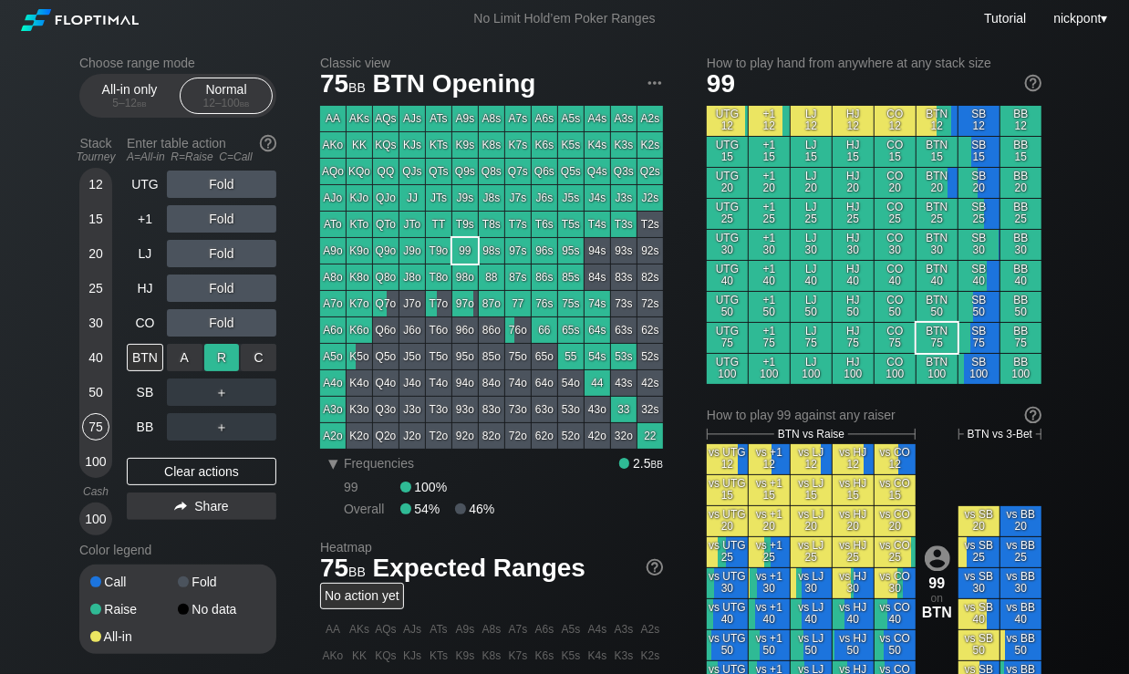
click at [215, 361] on div "R ✕" at bounding box center [222, 357] width 36 height 27
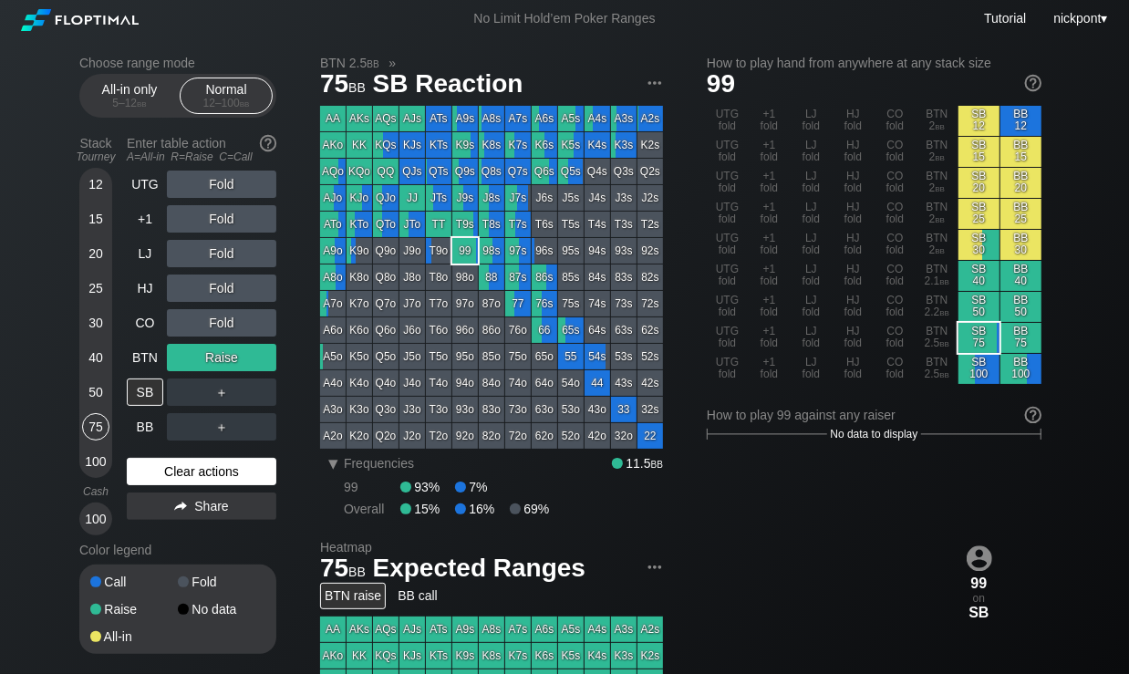
click at [215, 468] on div "Clear actions" at bounding box center [202, 471] width 150 height 27
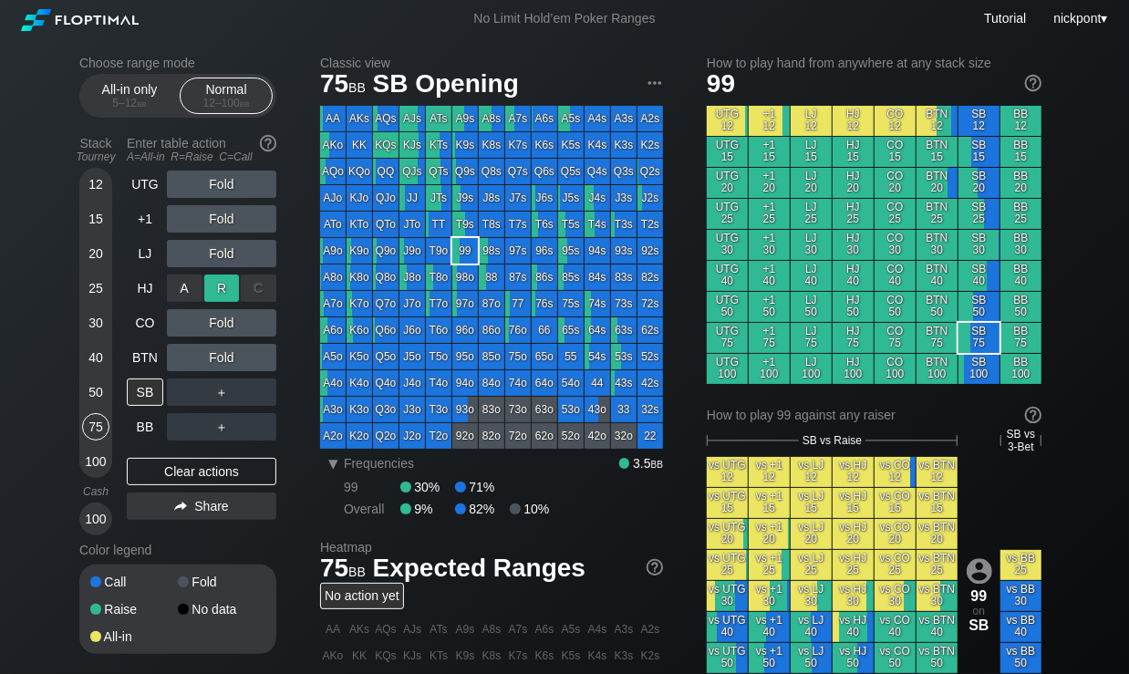
click at [233, 294] on div "R ✕" at bounding box center [222, 288] width 36 height 27
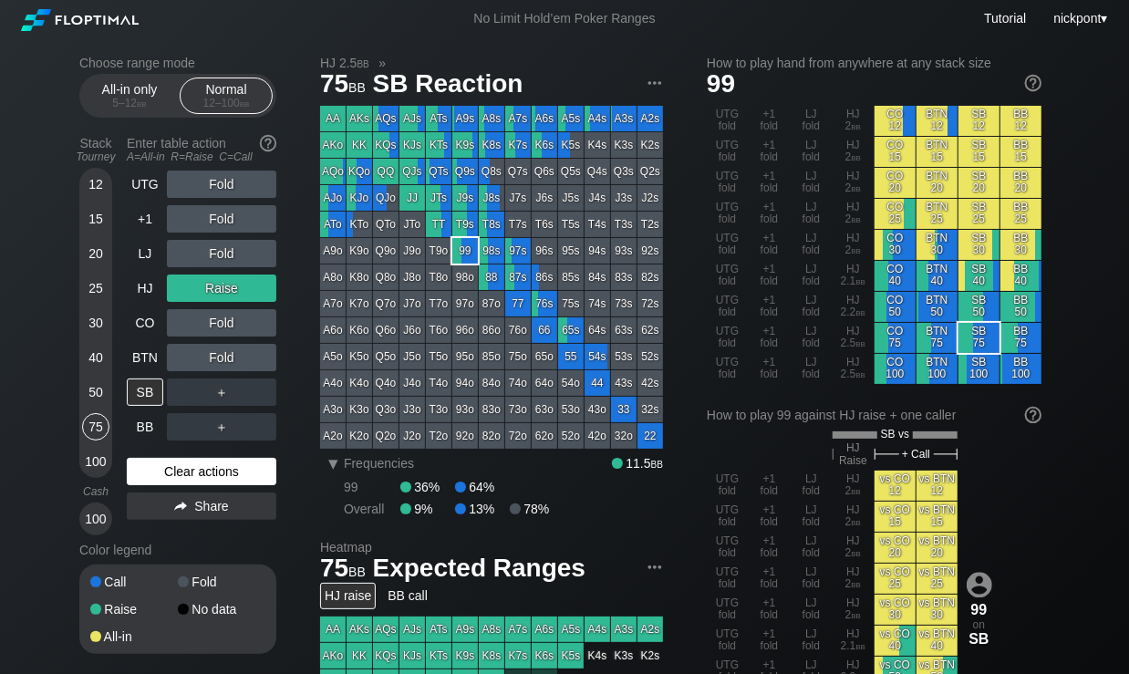
click at [232, 478] on div "Clear actions" at bounding box center [202, 471] width 150 height 27
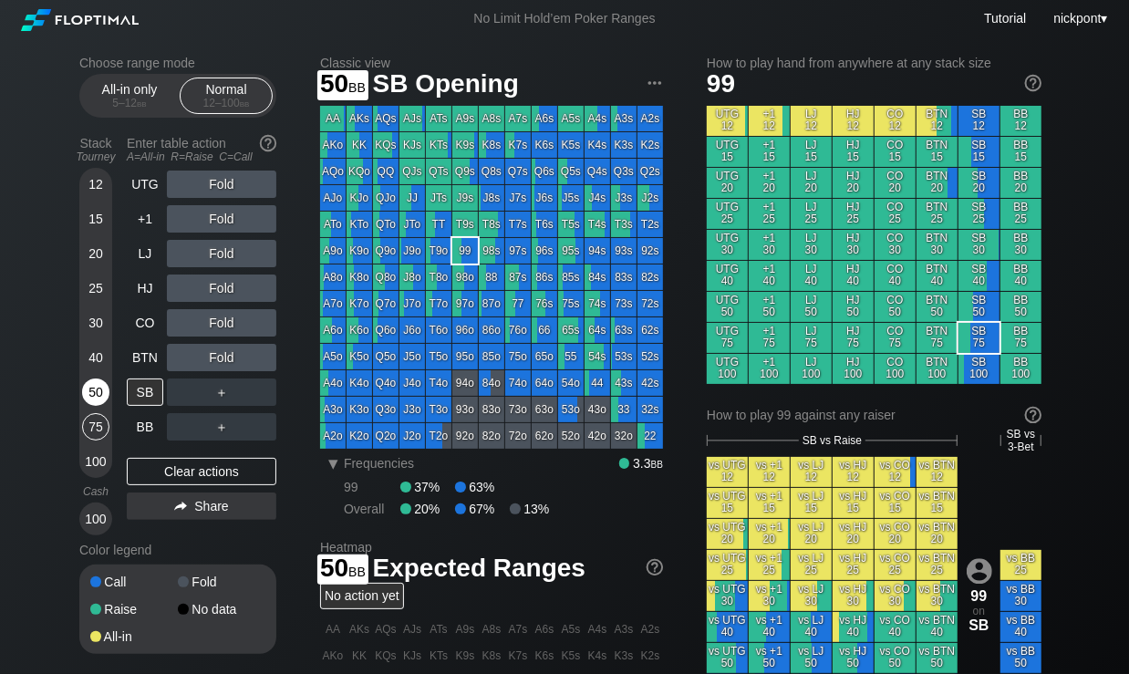
click at [102, 392] on div "50" at bounding box center [95, 392] width 27 height 27
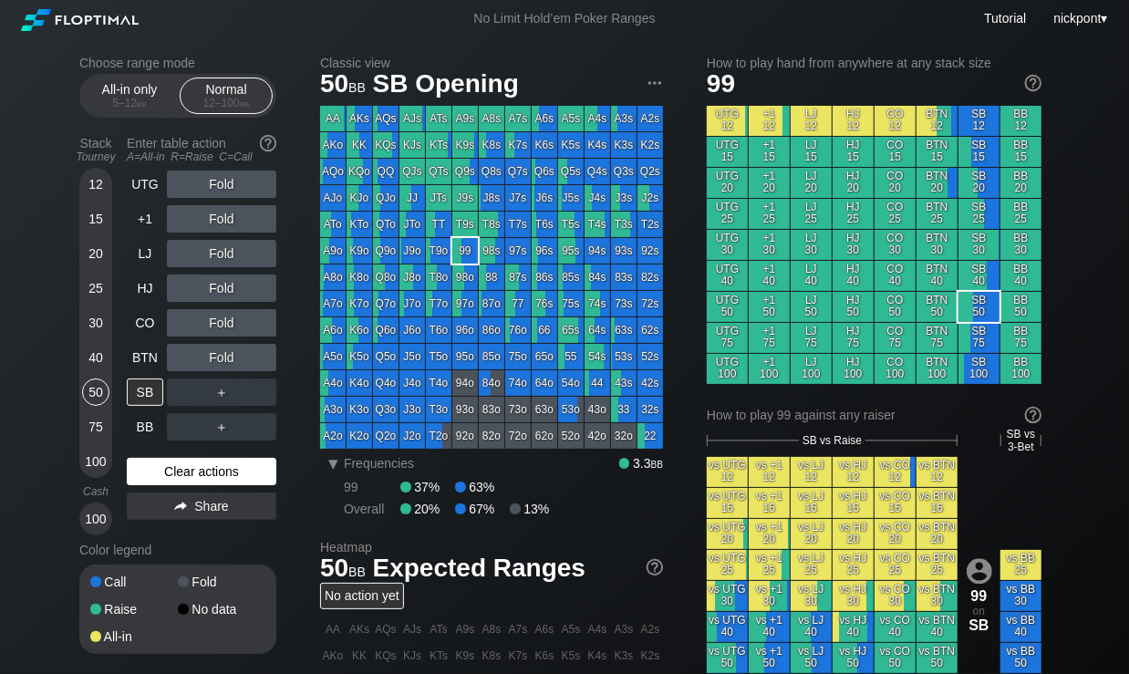
click at [190, 471] on div "Clear actions" at bounding box center [202, 471] width 150 height 27
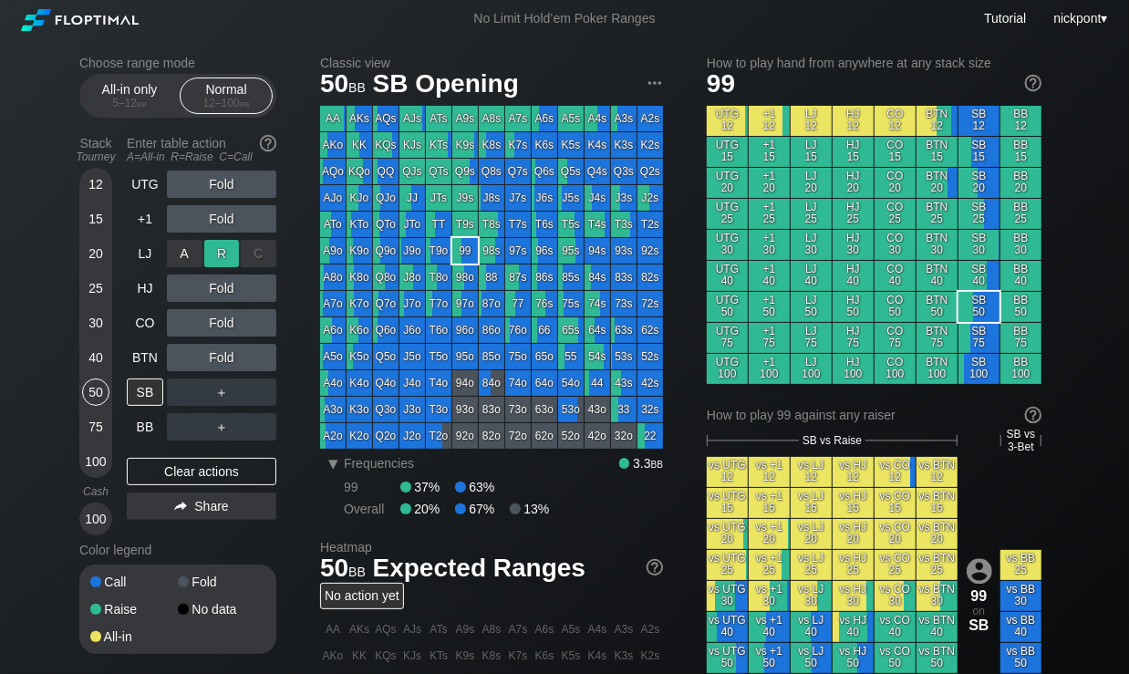
click at [233, 249] on div "R ✕" at bounding box center [222, 253] width 36 height 27
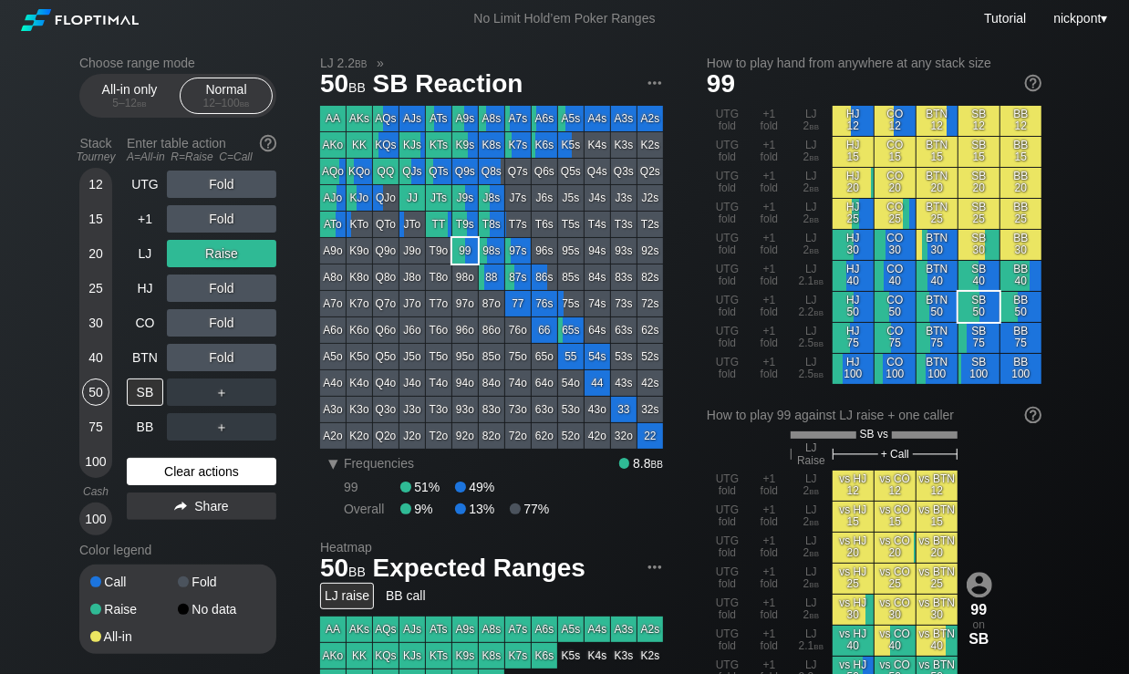
click at [236, 475] on div "Clear actions" at bounding box center [202, 471] width 150 height 27
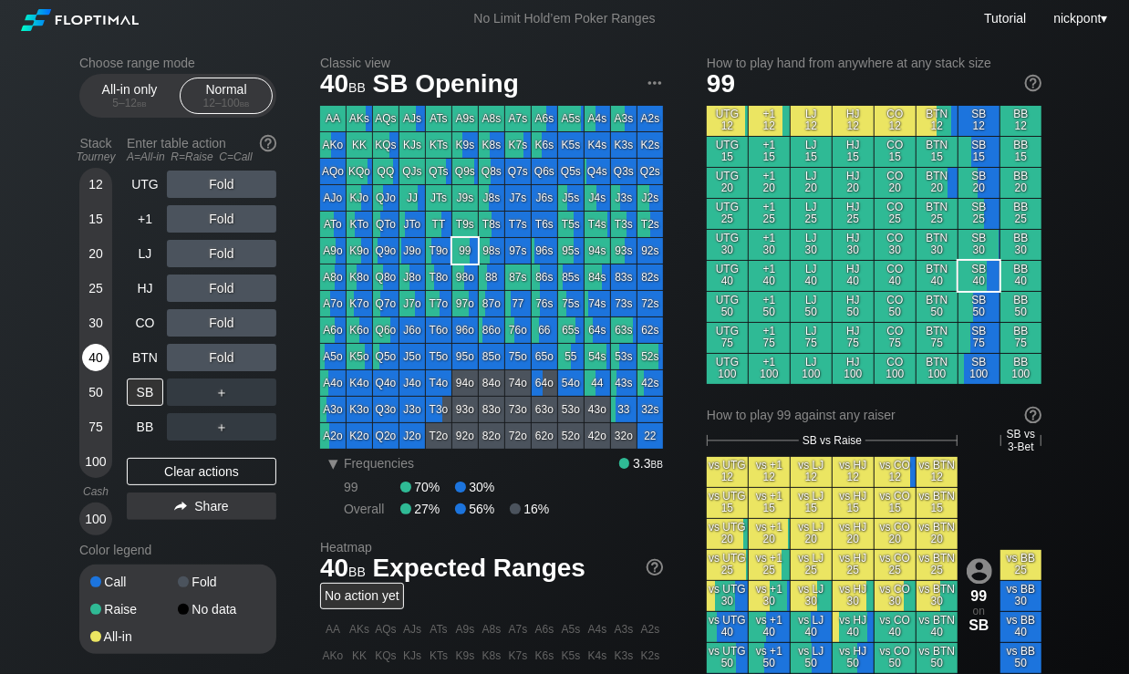
click at [104, 360] on div "40" at bounding box center [95, 357] width 27 height 27
drag, startPoint x: 104, startPoint y: 354, endPoint x: 127, endPoint y: 340, distance: 26.6
click at [104, 355] on div "40" at bounding box center [95, 357] width 27 height 27
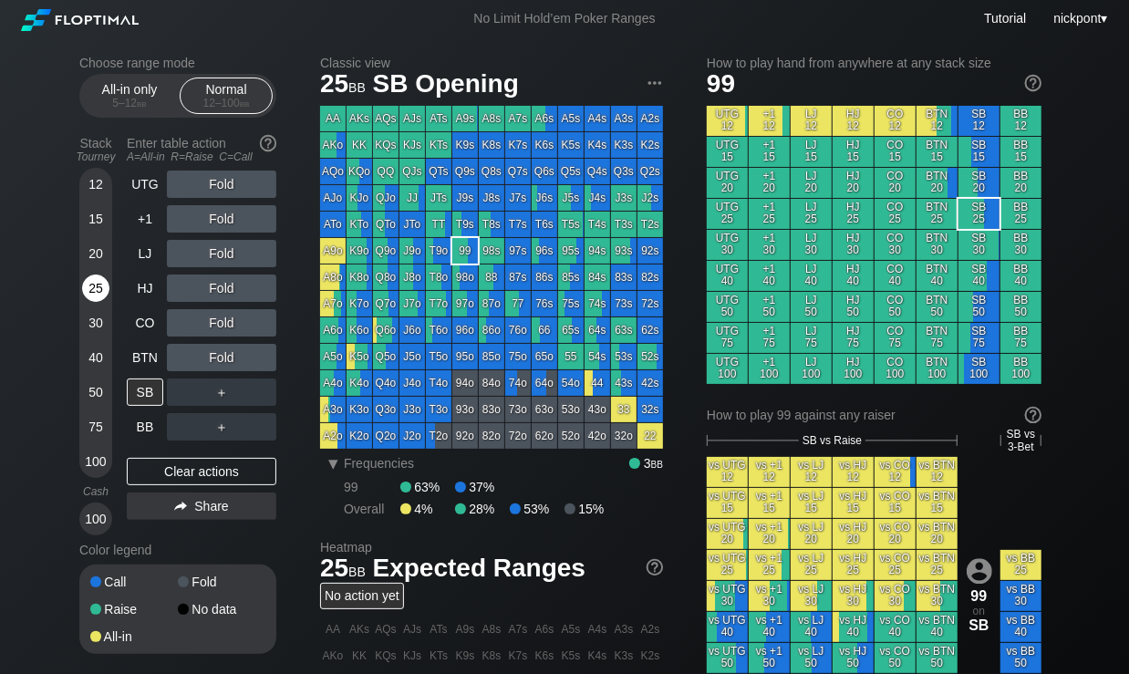
click at [93, 294] on div "25" at bounding box center [95, 288] width 27 height 27
click at [216, 464] on div "Clear actions" at bounding box center [202, 471] width 150 height 27
click at [221, 284] on div "R ✕" at bounding box center [222, 288] width 36 height 27
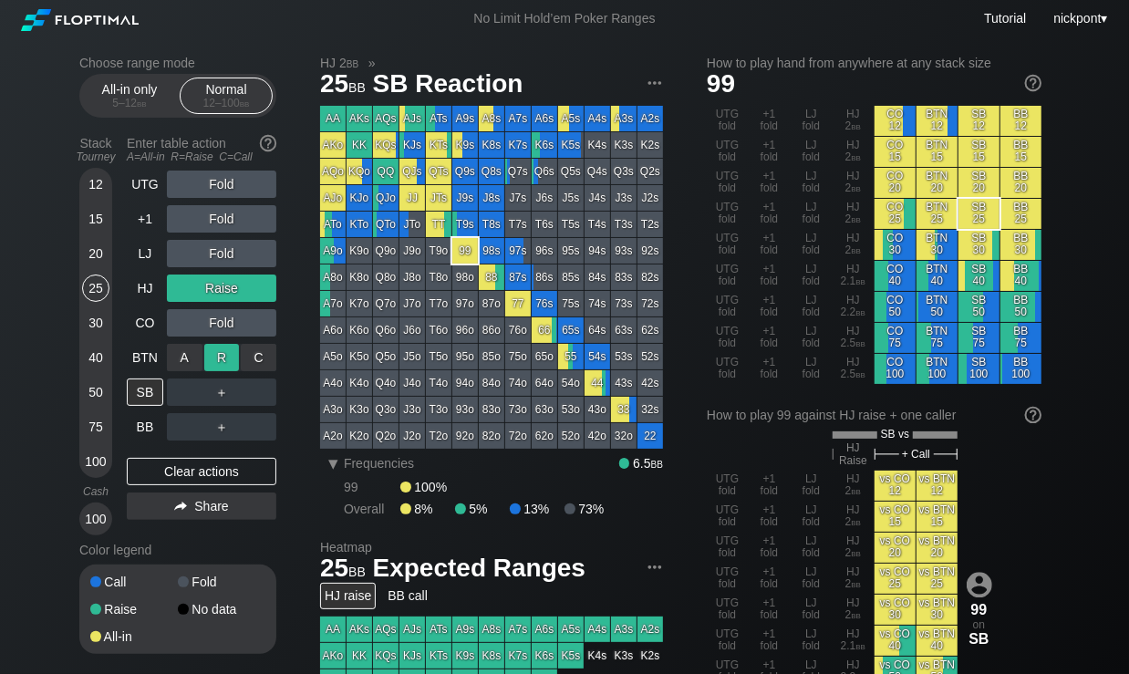
click at [218, 356] on div "R ✕" at bounding box center [222, 357] width 36 height 27
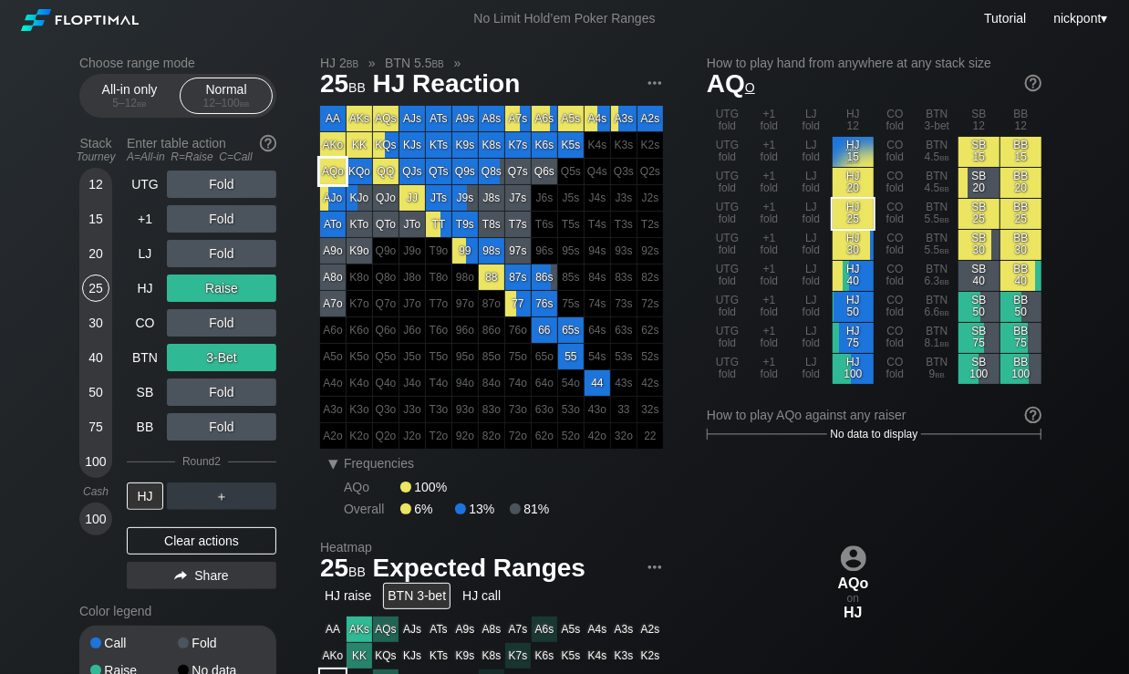
click at [333, 174] on div "AQo" at bounding box center [333, 172] width 26 height 26
